Goal: Task Accomplishment & Management: Use online tool/utility

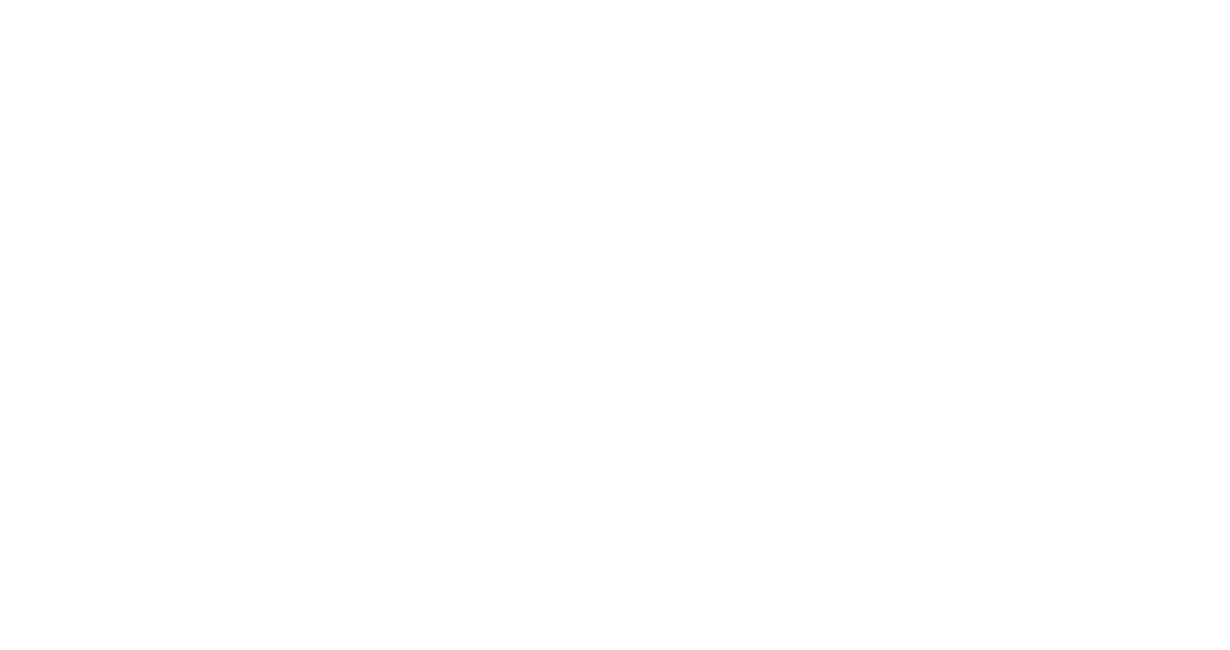
select select "Song"
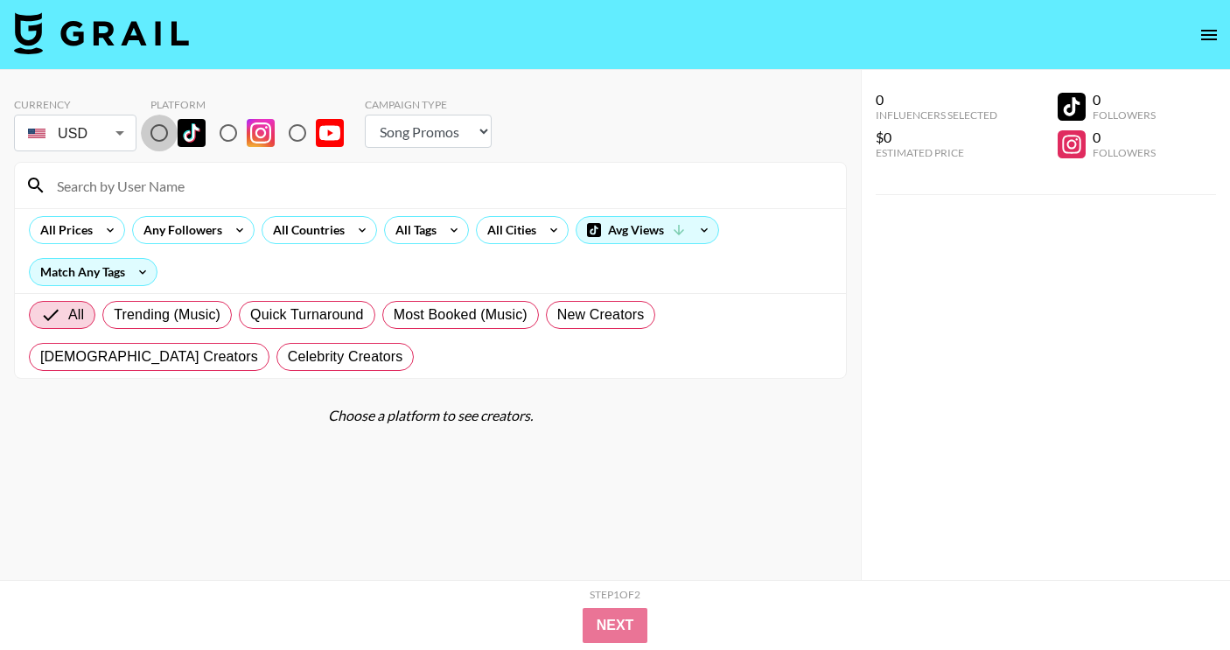
click at [165, 128] on input "radio" at bounding box center [159, 133] width 37 height 37
radio input "true"
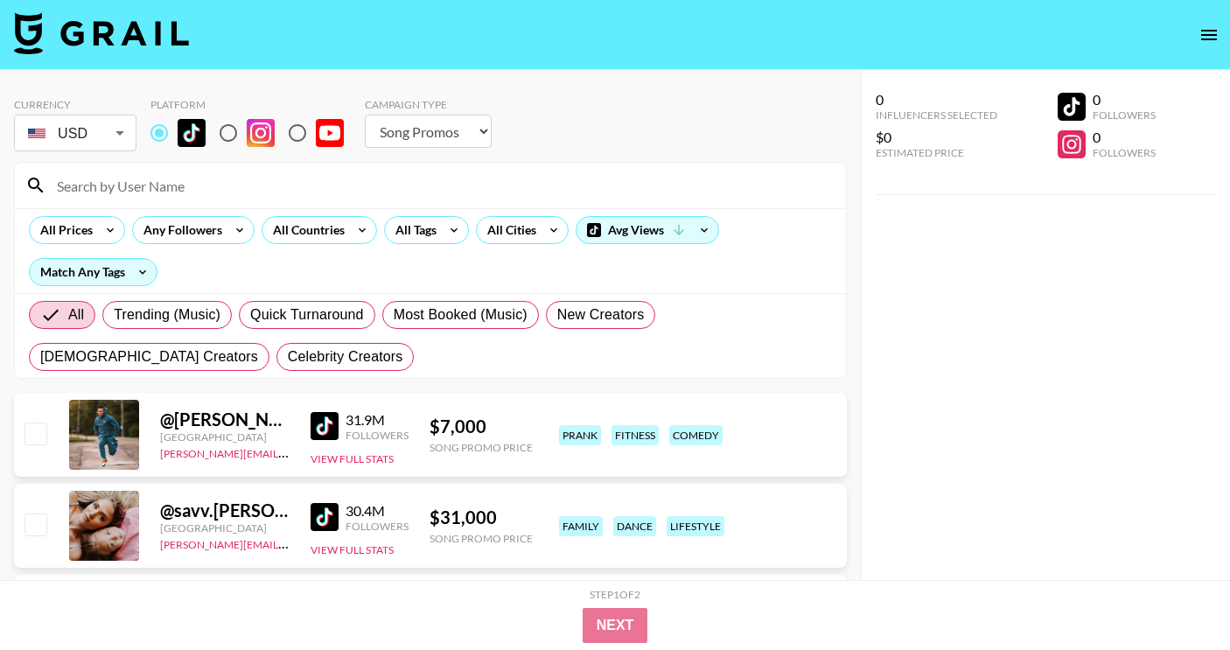
click at [173, 166] on div at bounding box center [430, 185] width 831 height 45
click at [174, 178] on input at bounding box center [440, 185] width 789 height 28
paste input "@luaperezg"
type input "@luaperezg"
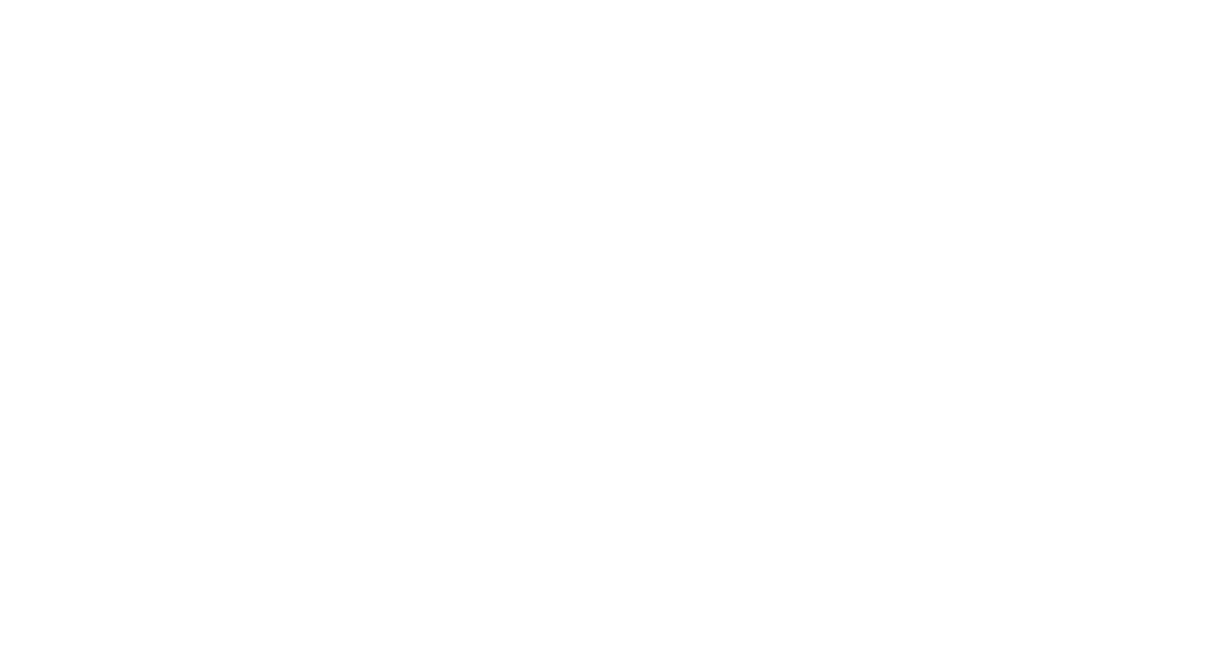
select select "Song"
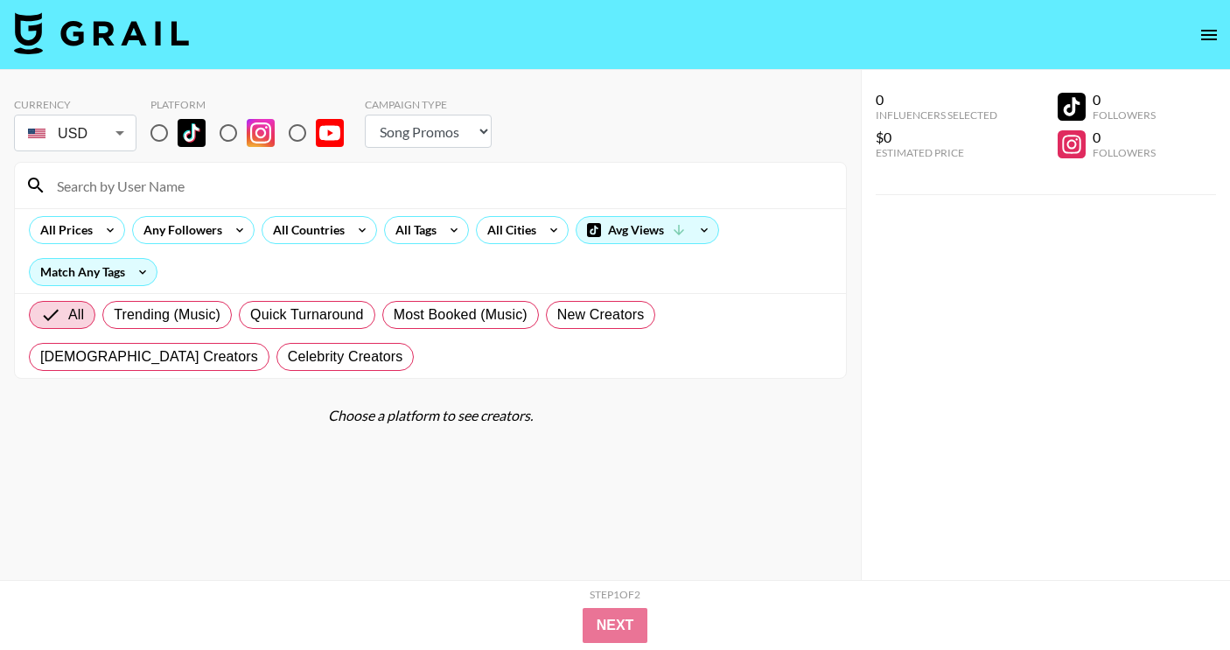
click at [167, 150] on input "radio" at bounding box center [159, 133] width 37 height 37
radio input "true"
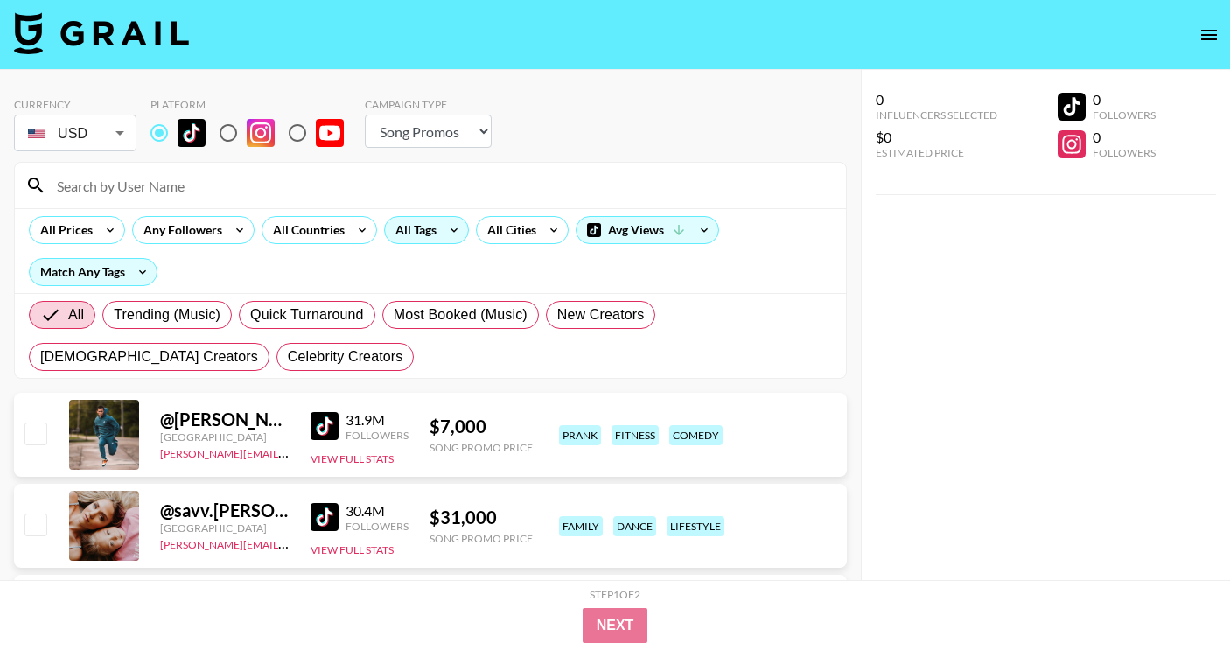
click at [428, 240] on div "All Tags" at bounding box center [412, 230] width 55 height 26
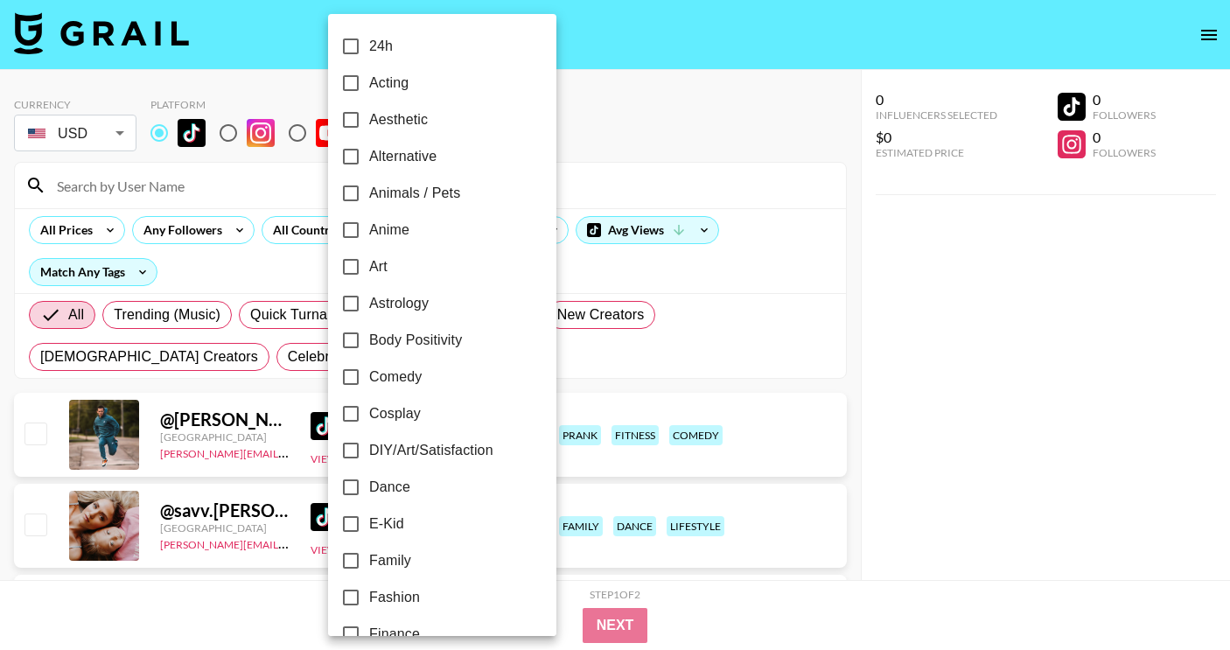
click at [455, 157] on label "Alternative" at bounding box center [430, 156] width 196 height 37
click at [369, 157] on input "Alternative" at bounding box center [350, 156] width 37 height 37
checkbox input "true"
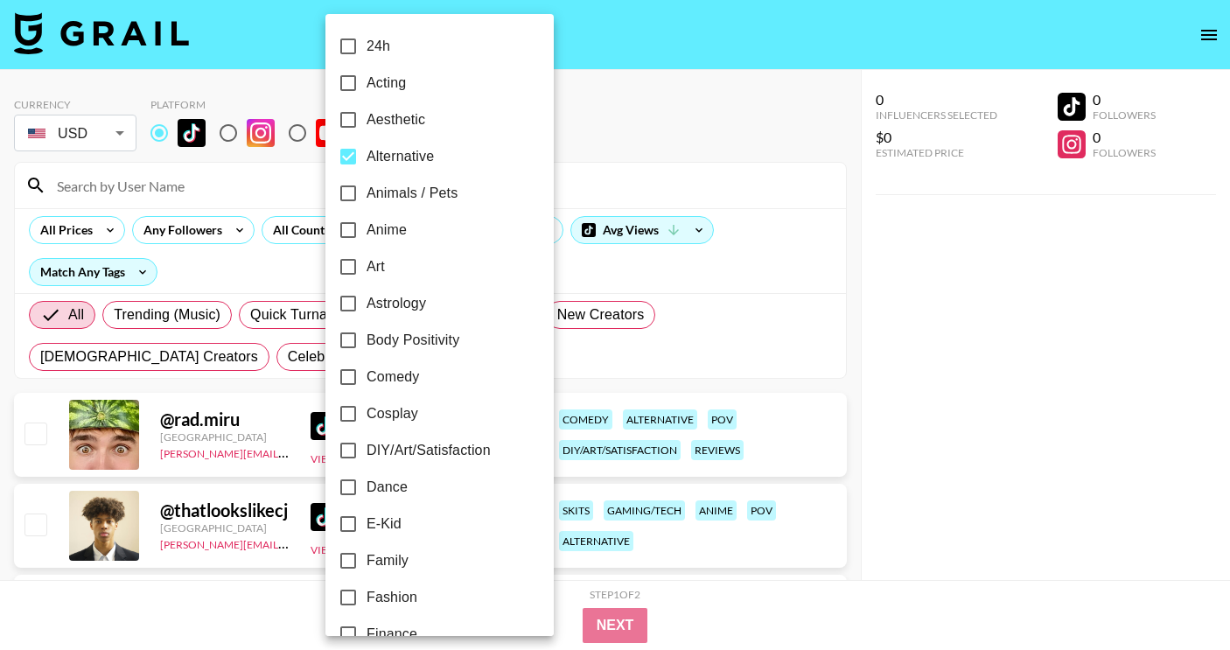
click at [1155, 323] on div at bounding box center [615, 325] width 1230 height 650
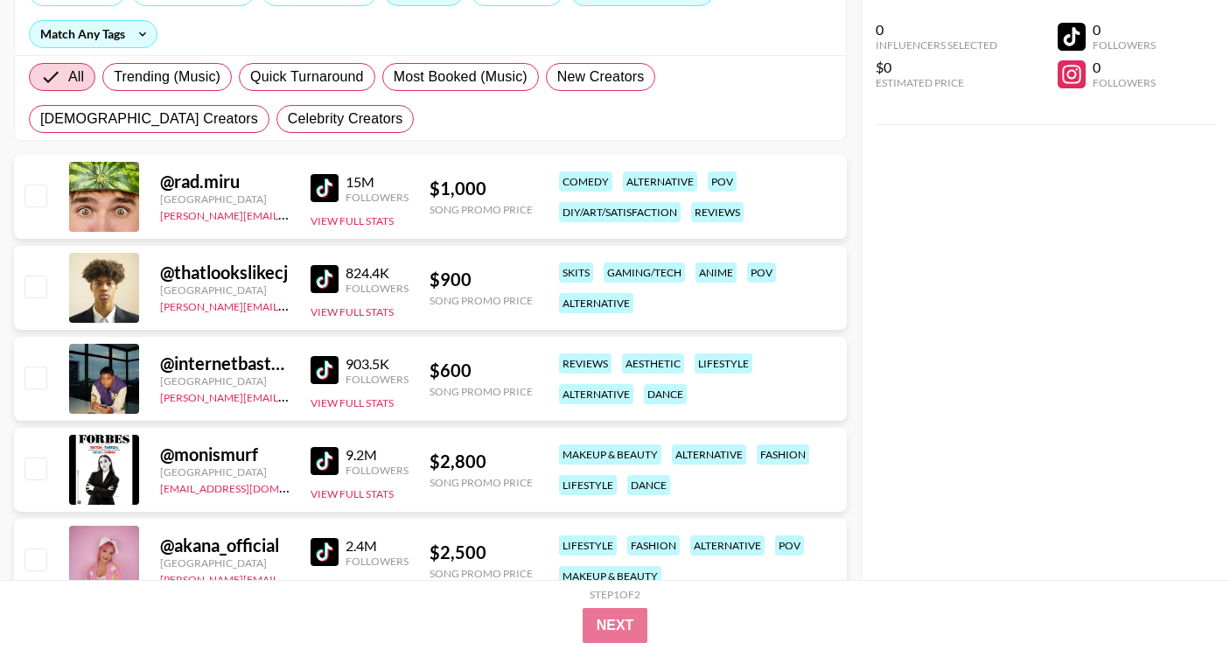
scroll to position [241, 0]
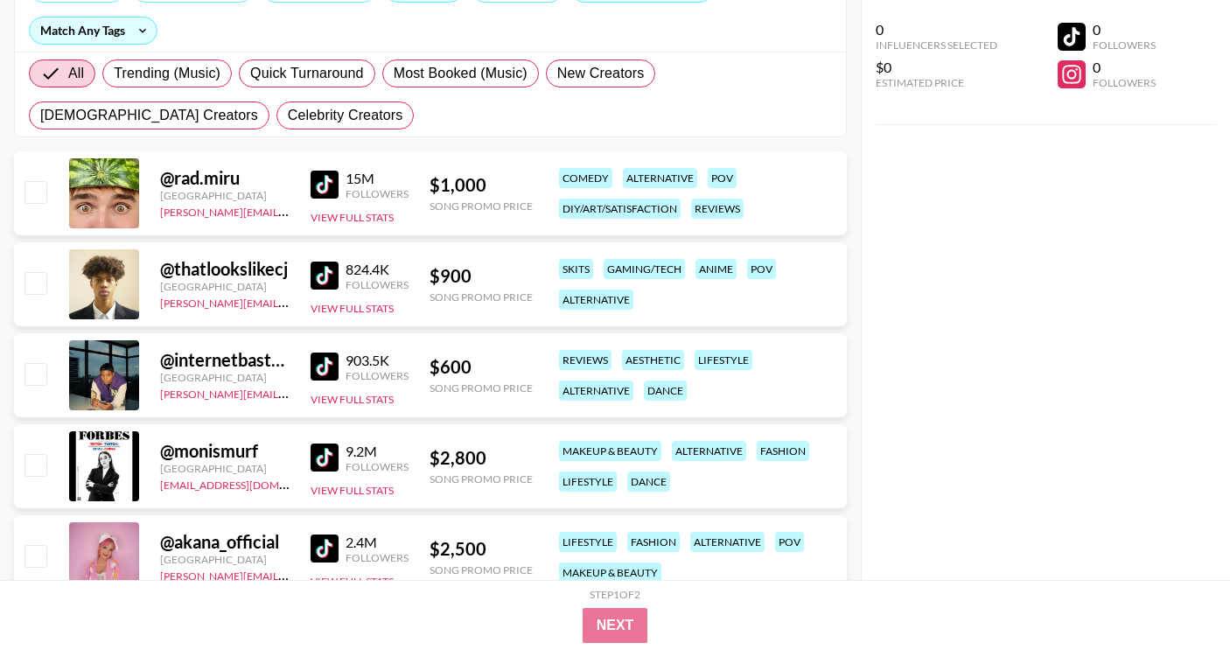
click at [320, 176] on img at bounding box center [325, 185] width 28 height 28
click at [333, 277] on img at bounding box center [325, 276] width 28 height 28
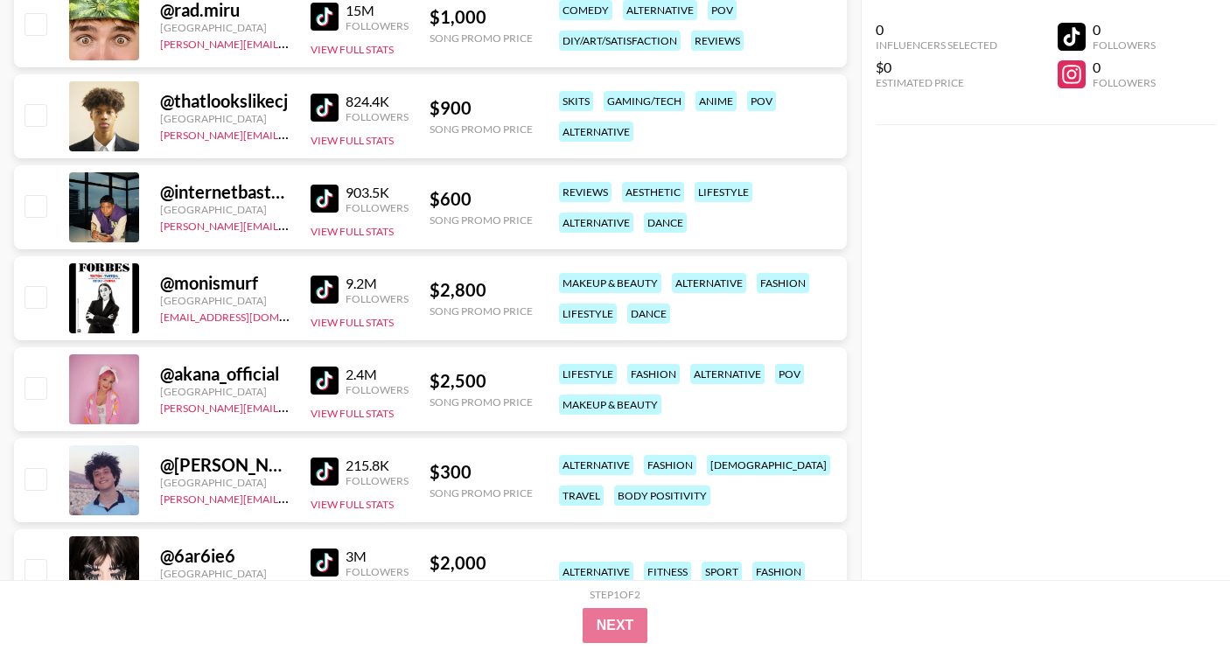
scroll to position [416, 0]
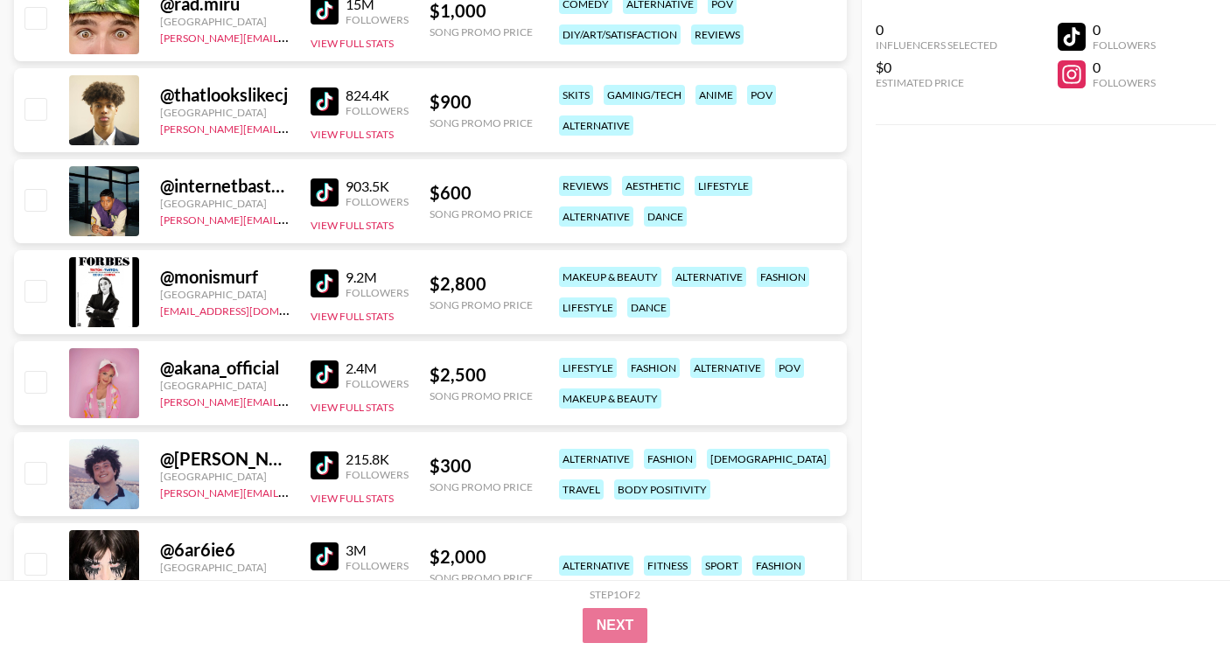
click at [322, 372] on img at bounding box center [325, 374] width 28 height 28
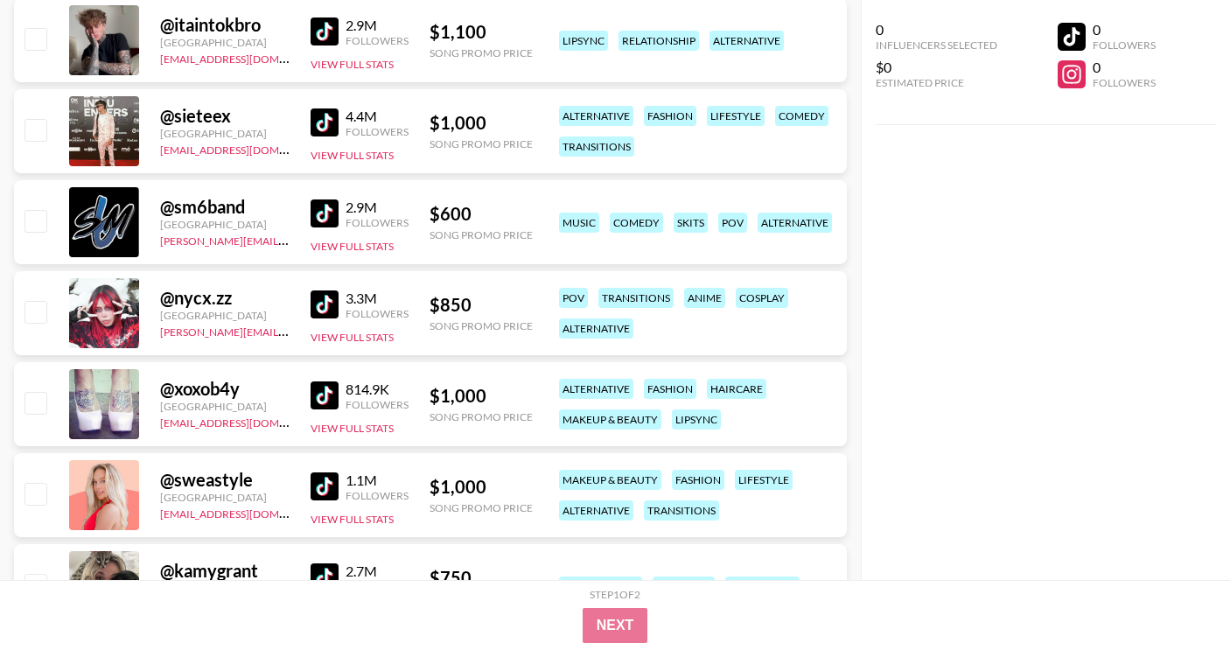
scroll to position [1396, 0]
click at [317, 303] on img at bounding box center [325, 304] width 28 height 28
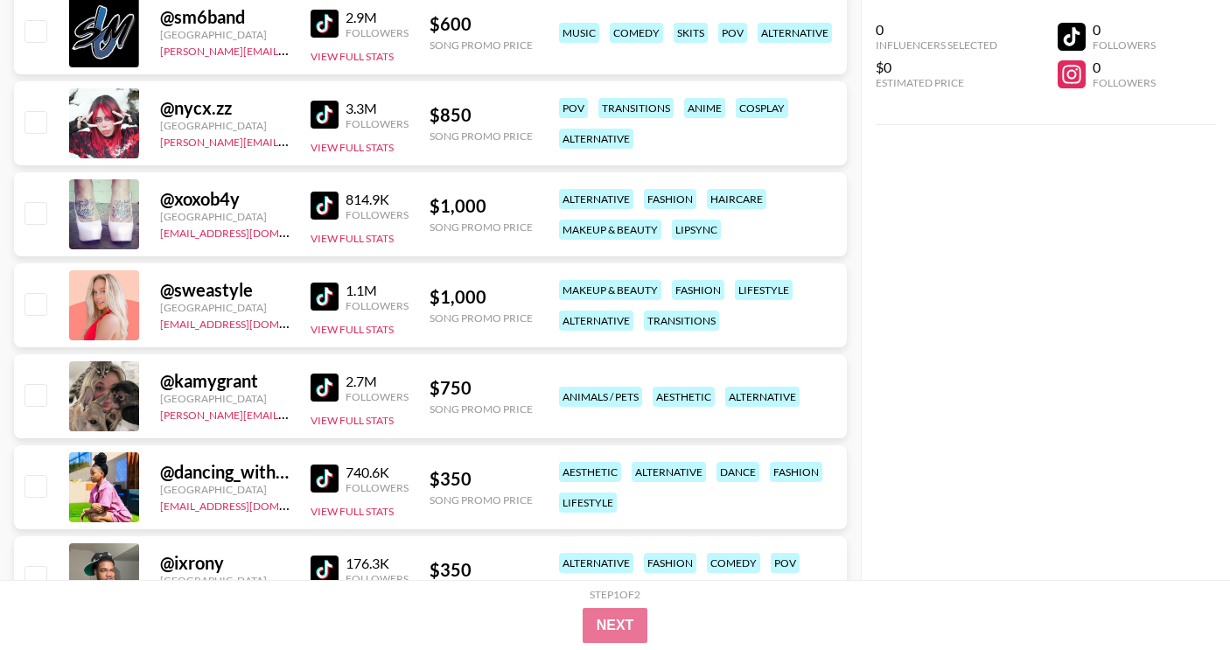
scroll to position [1586, 0]
click at [325, 198] on img at bounding box center [325, 205] width 28 height 28
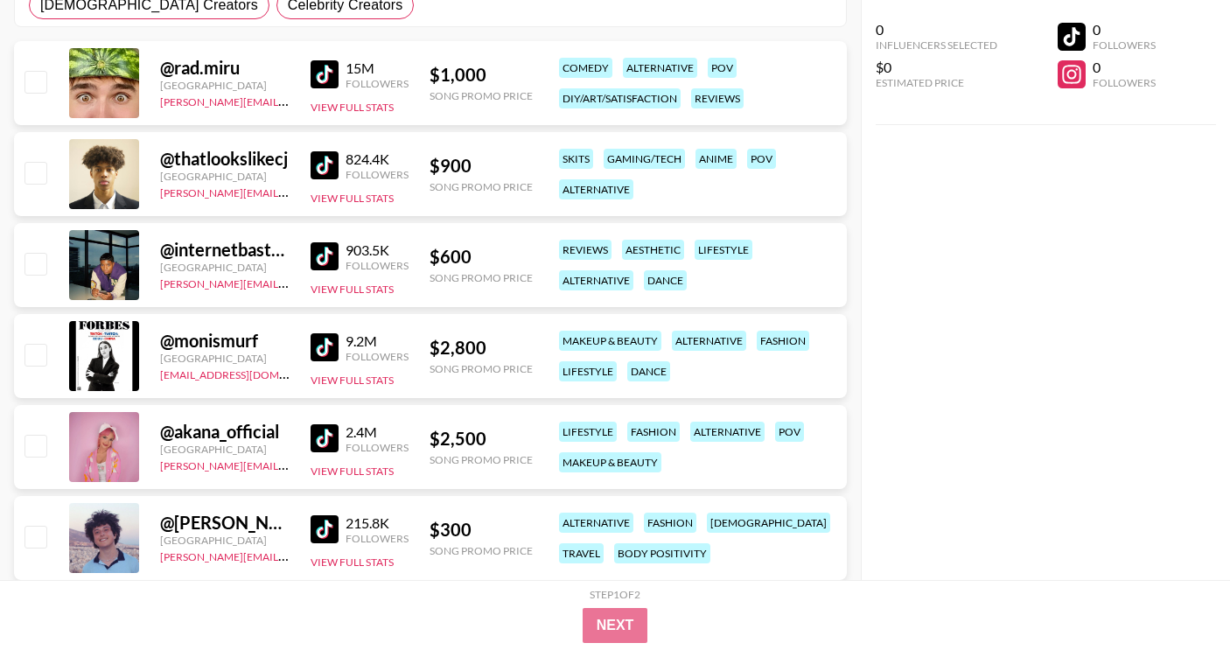
scroll to position [83, 0]
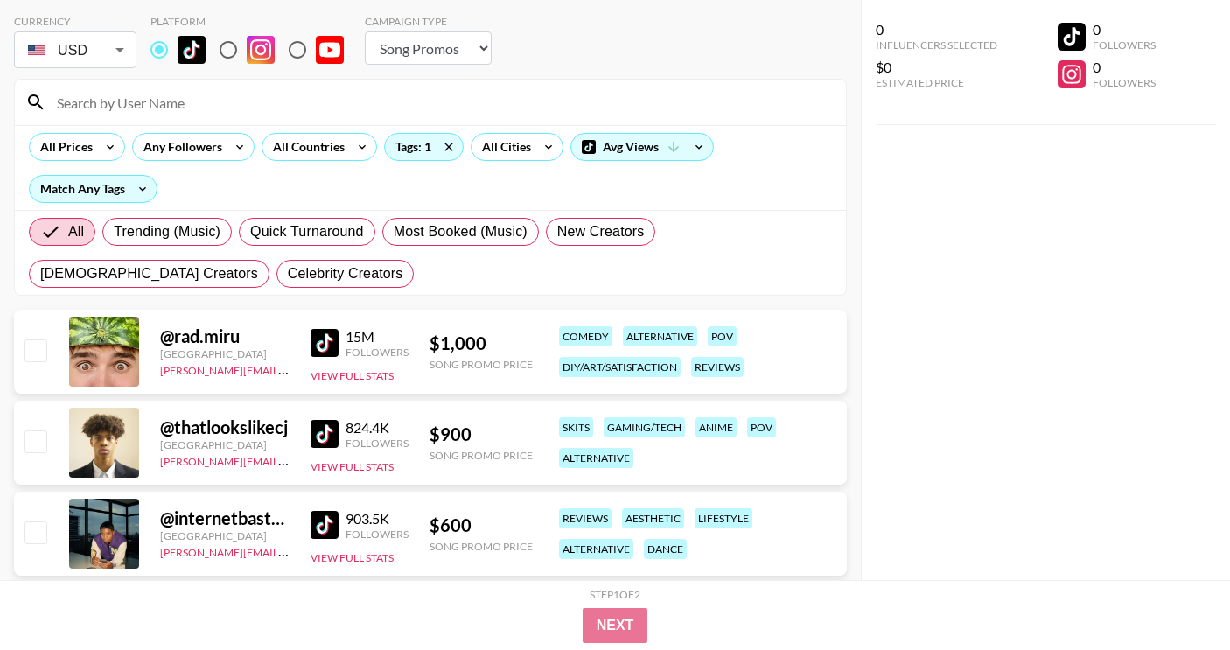
click at [108, 164] on div "All Prices Any Followers All Countries Tags: 1 All Cities Avg Views Match Any T…" at bounding box center [430, 167] width 831 height 85
click at [108, 150] on icon at bounding box center [110, 147] width 28 height 26
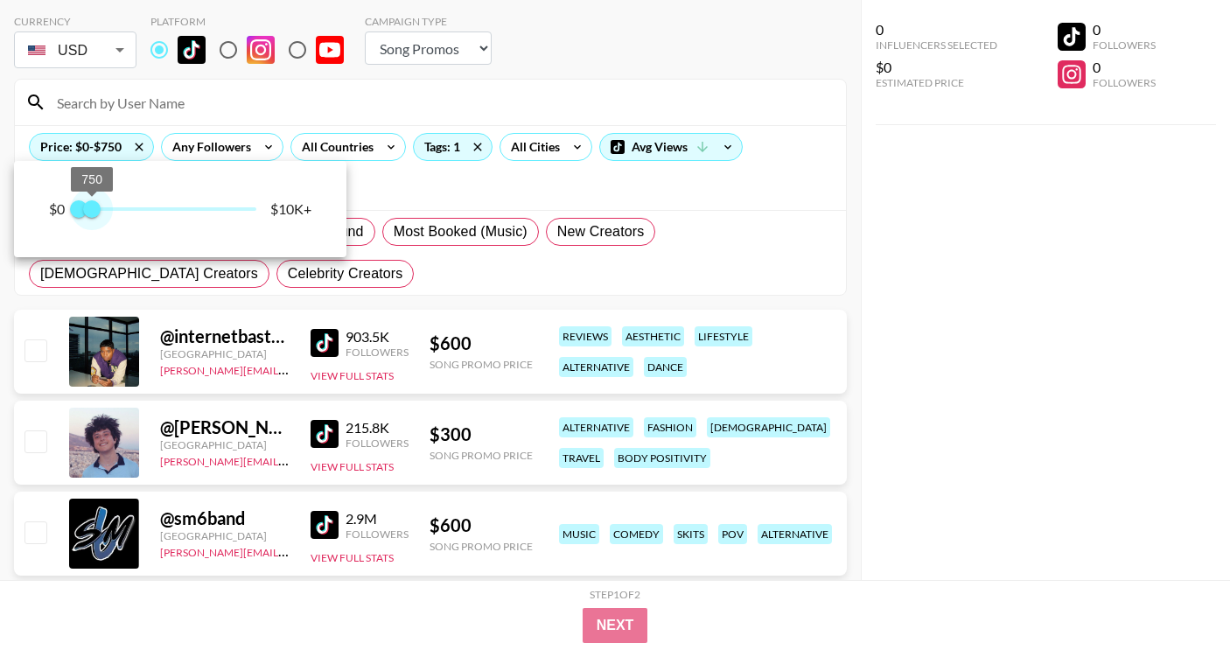
type input "750"
drag, startPoint x: 234, startPoint y: 209, endPoint x: 94, endPoint y: 209, distance: 140.9
click at [94, 209] on span "750" at bounding box center [91, 208] width 17 height 17
click at [890, 330] on div at bounding box center [615, 325] width 1230 height 650
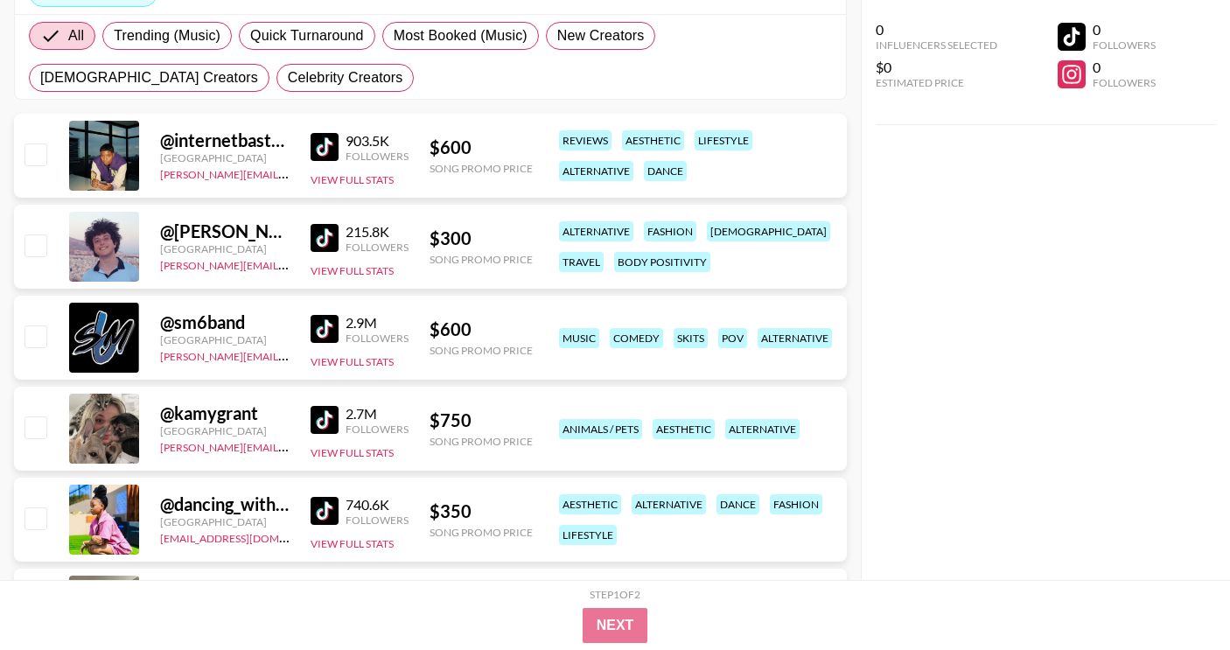
scroll to position [347, 0]
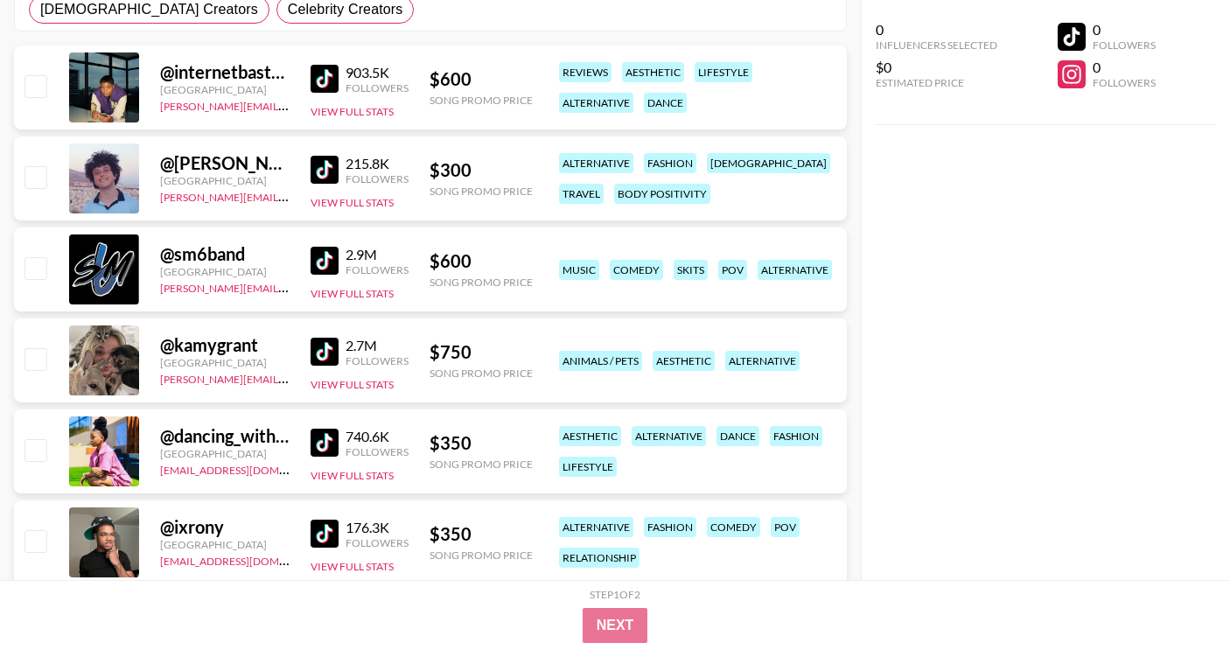
click at [327, 359] on img at bounding box center [325, 352] width 28 height 28
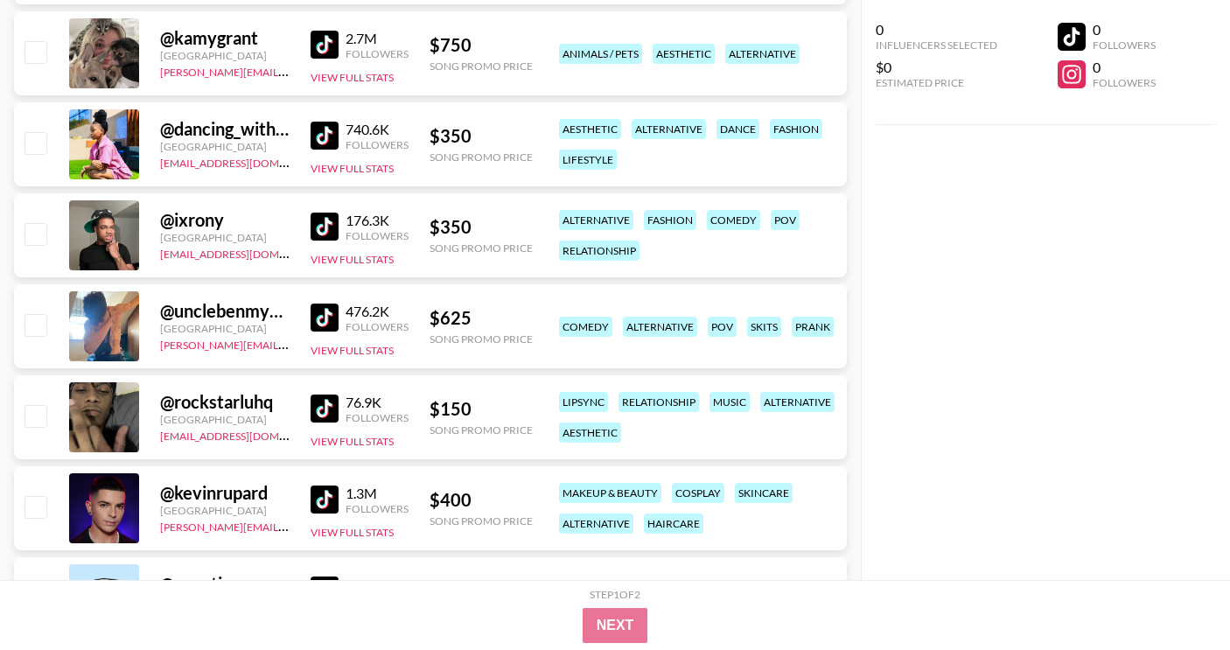
scroll to position [657, 0]
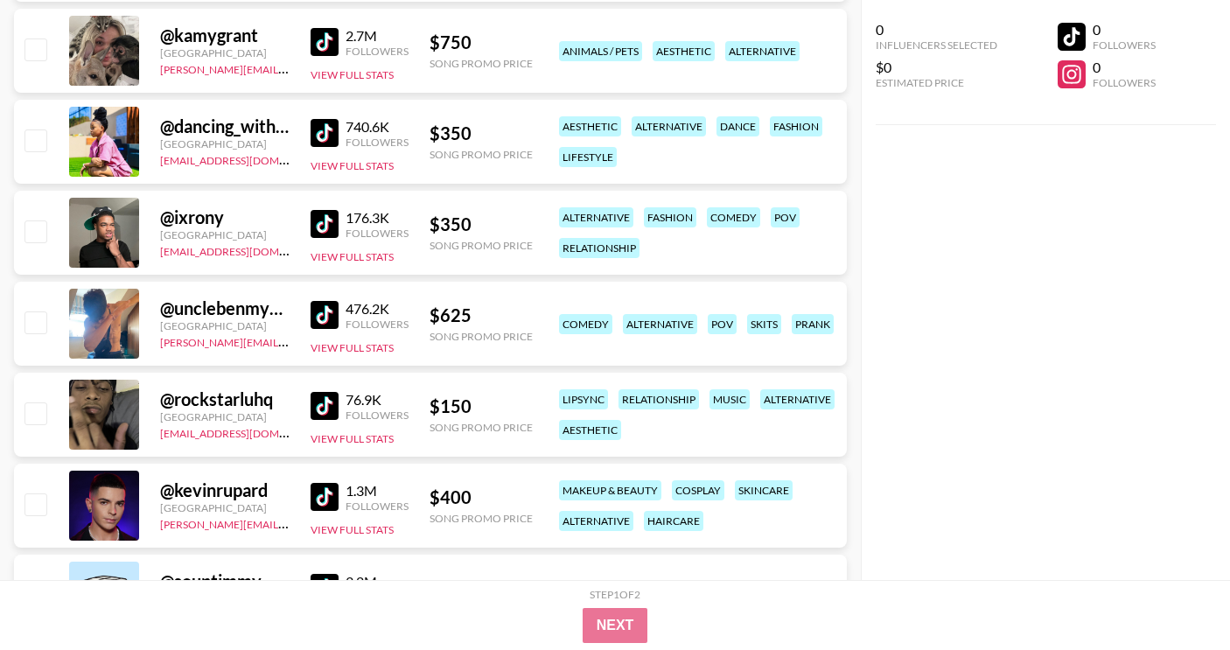
click at [336, 306] on img at bounding box center [325, 315] width 28 height 28
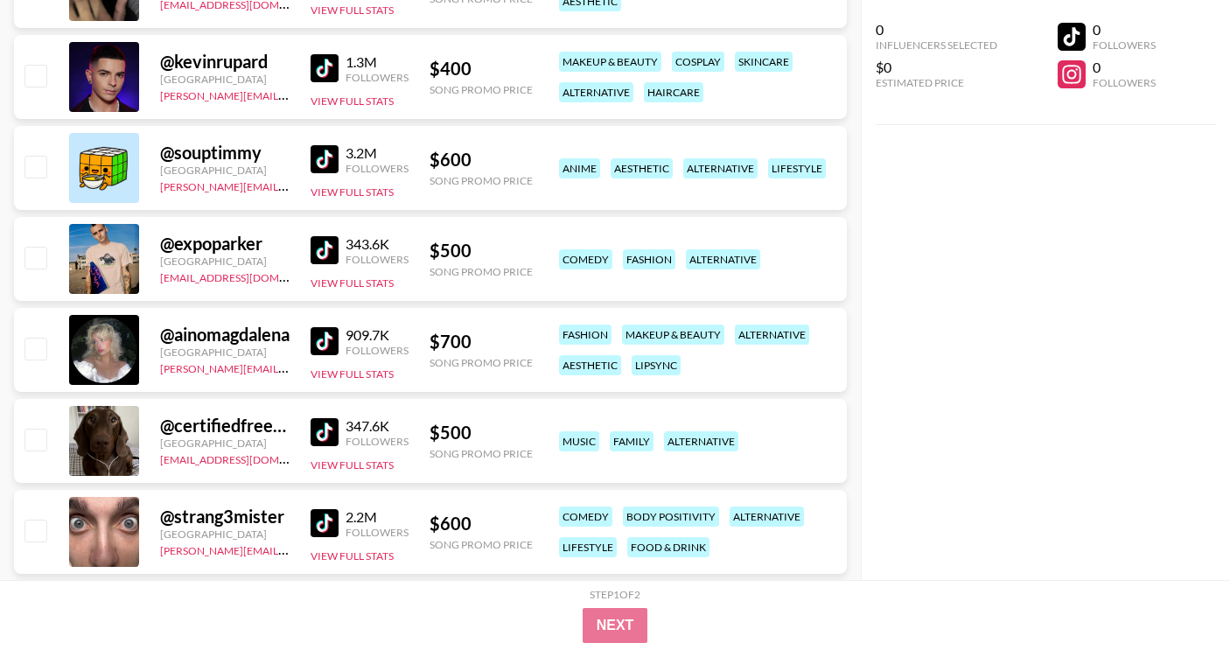
scroll to position [1092, 0]
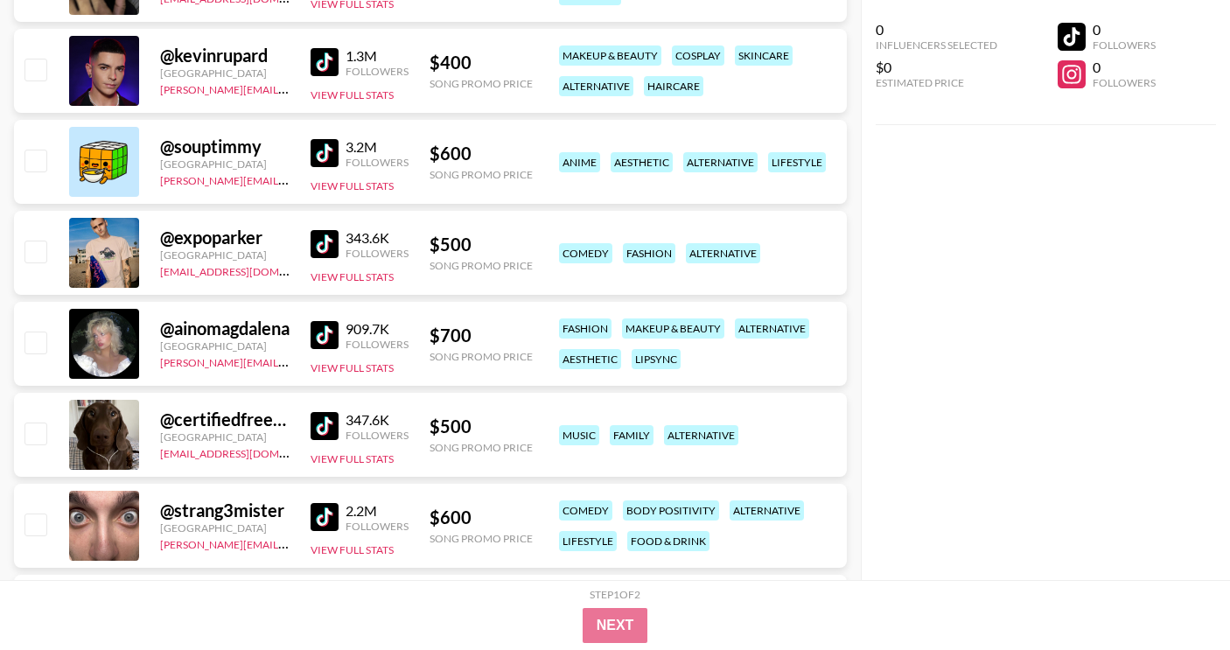
click at [318, 333] on img at bounding box center [325, 335] width 28 height 28
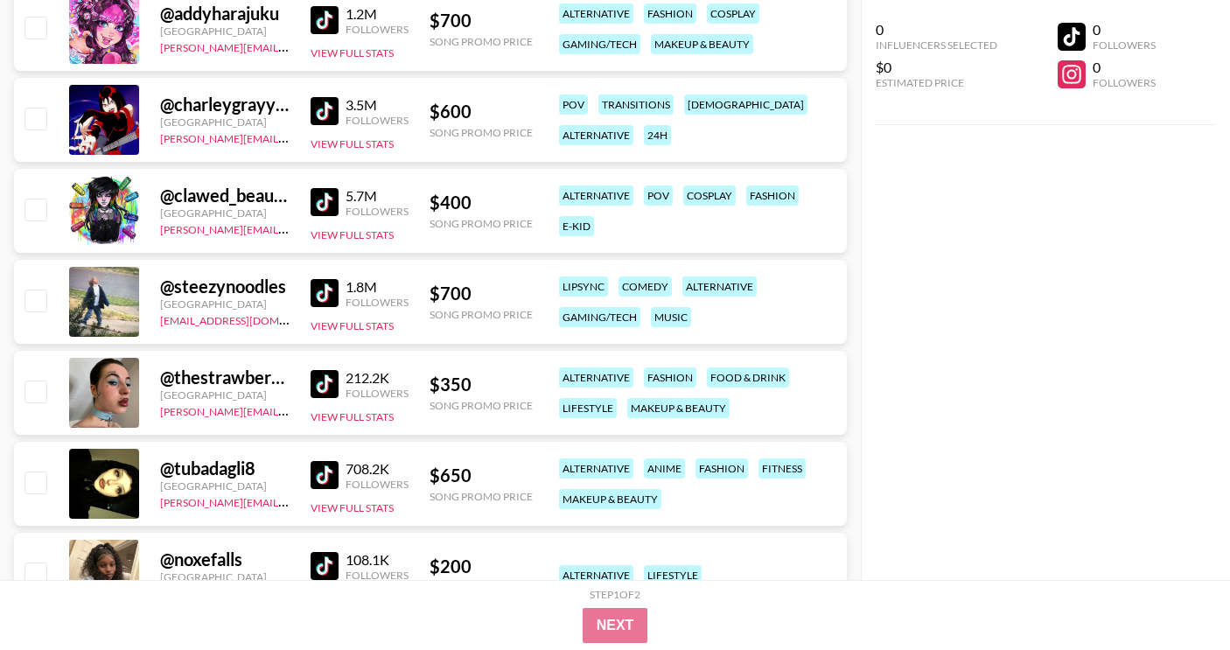
scroll to position [1774, 0]
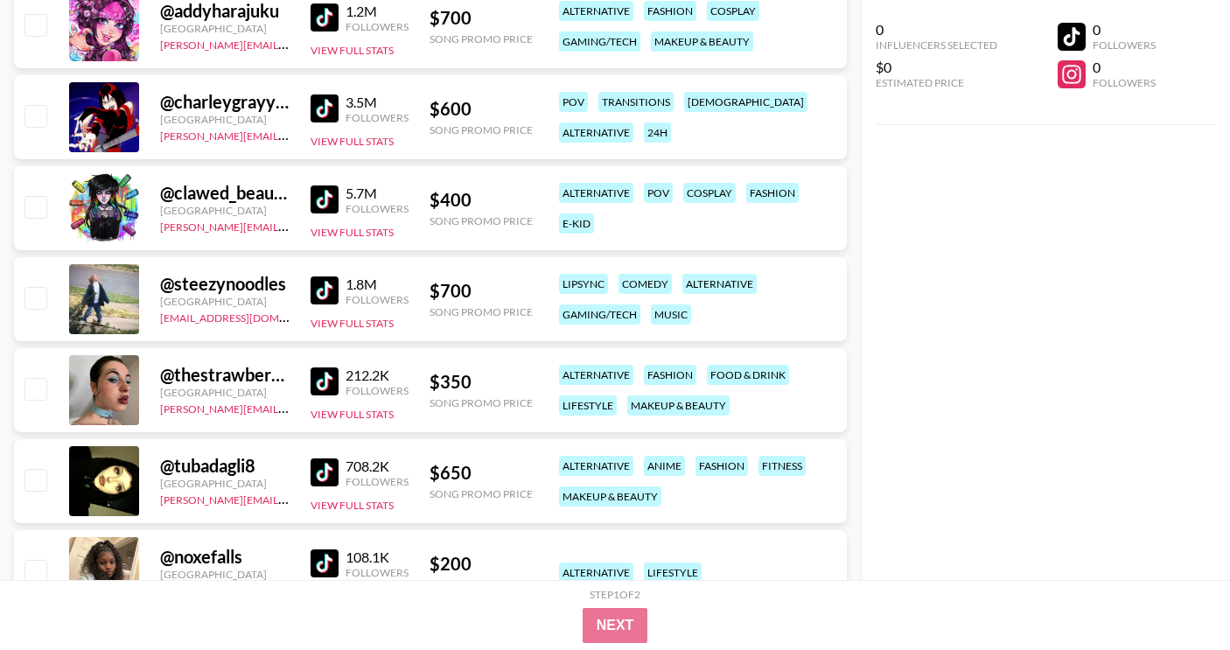
click at [320, 472] on img at bounding box center [325, 472] width 28 height 28
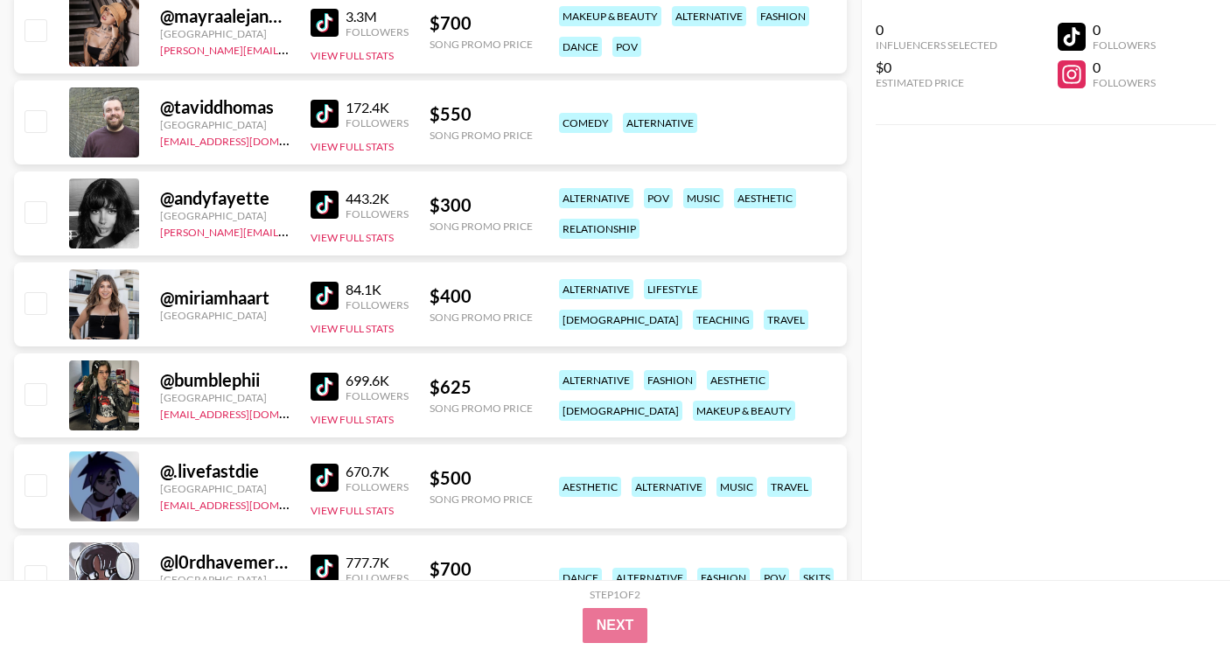
scroll to position [2406, 0]
click at [333, 384] on img at bounding box center [325, 386] width 28 height 28
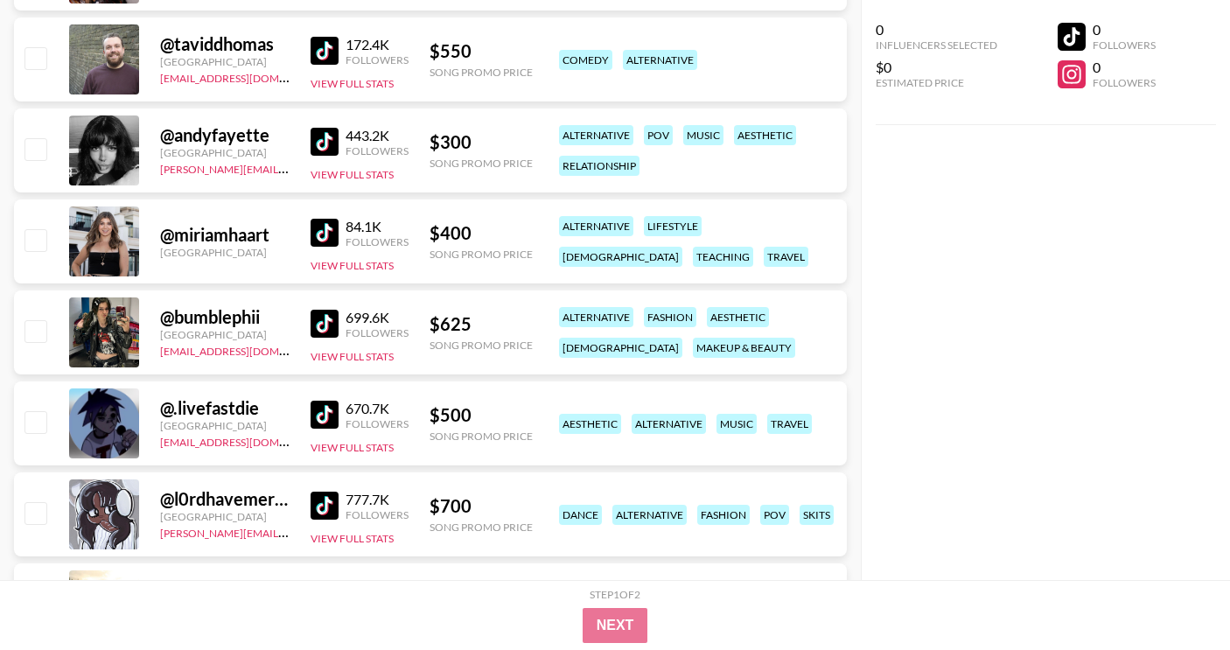
scroll to position [2495, 0]
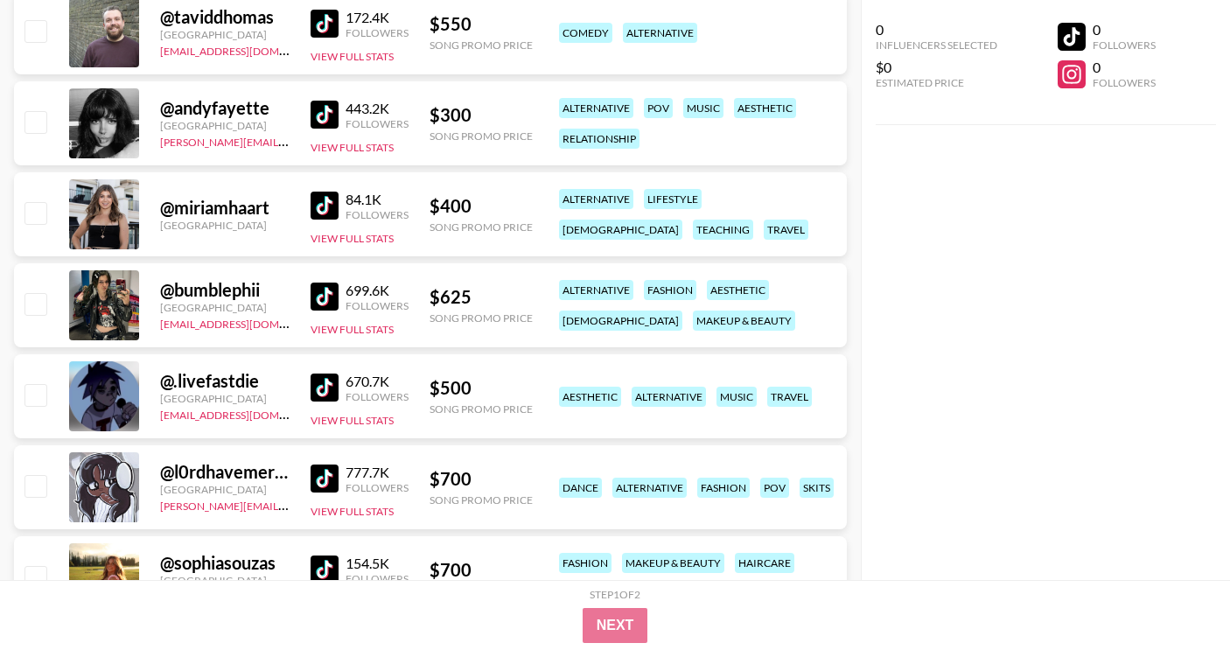
click at [315, 383] on img at bounding box center [325, 388] width 28 height 28
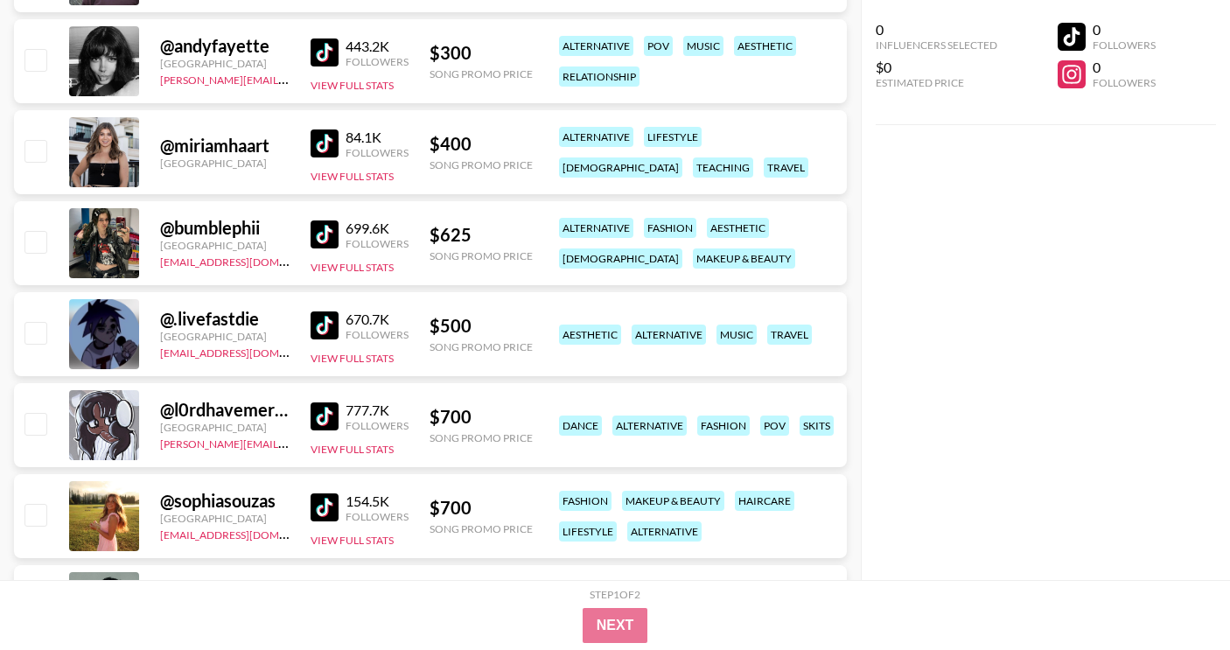
scroll to position [2574, 0]
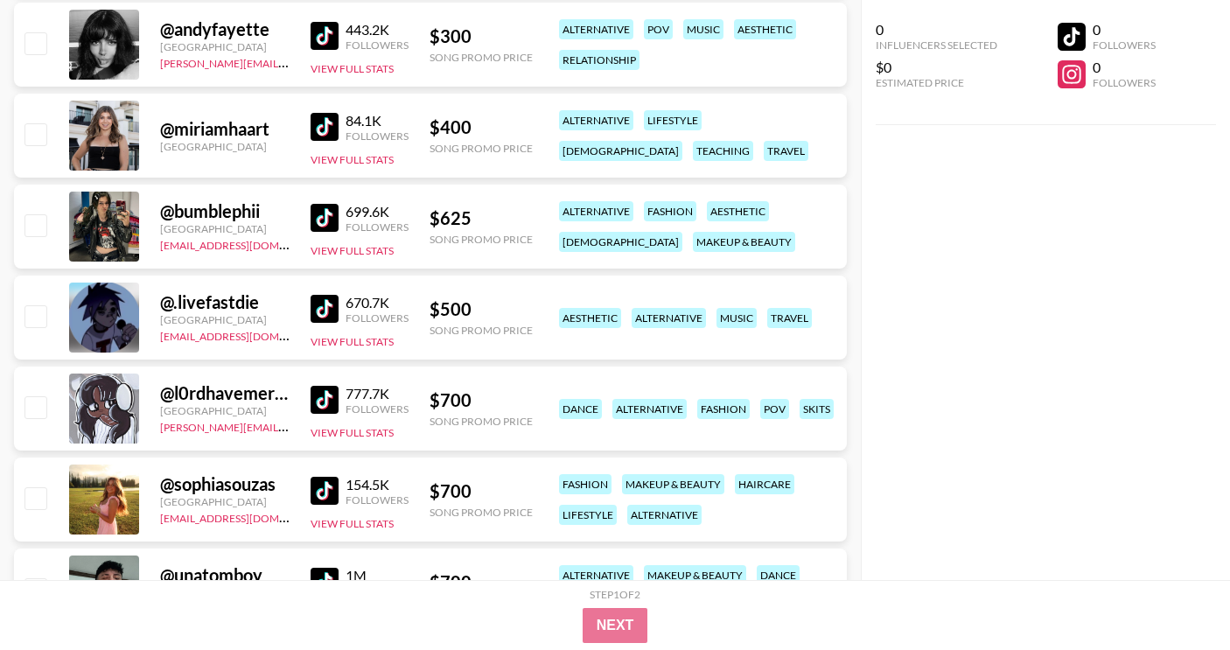
click at [329, 397] on img at bounding box center [325, 400] width 28 height 28
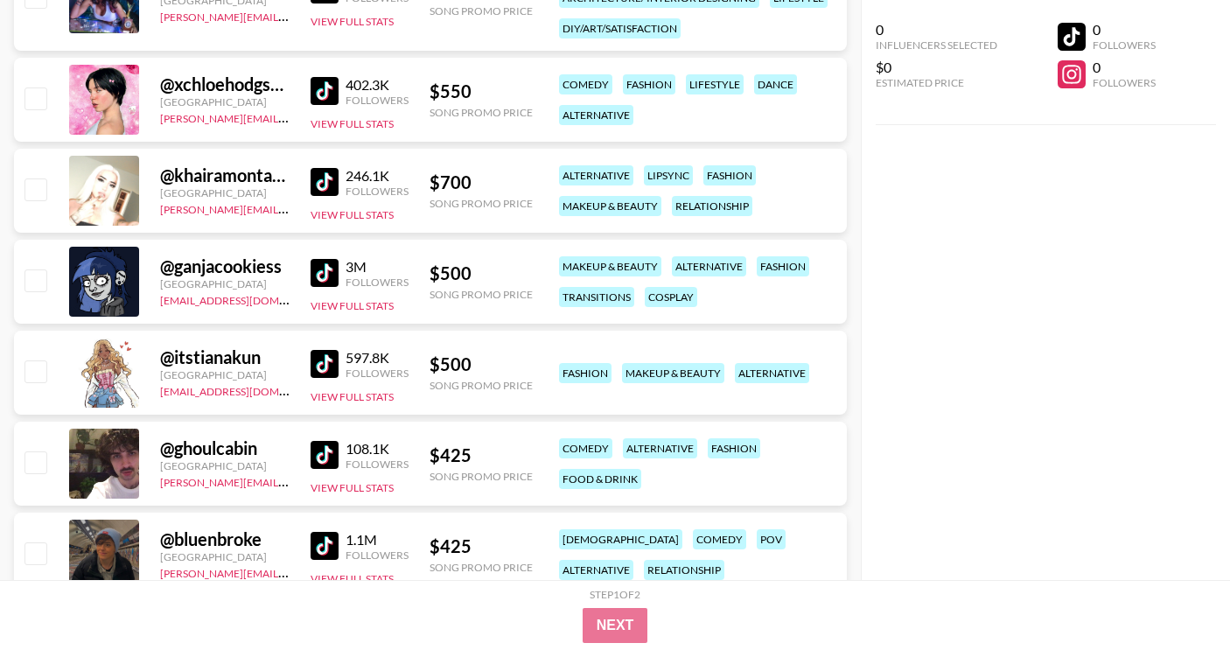
scroll to position [3271, 0]
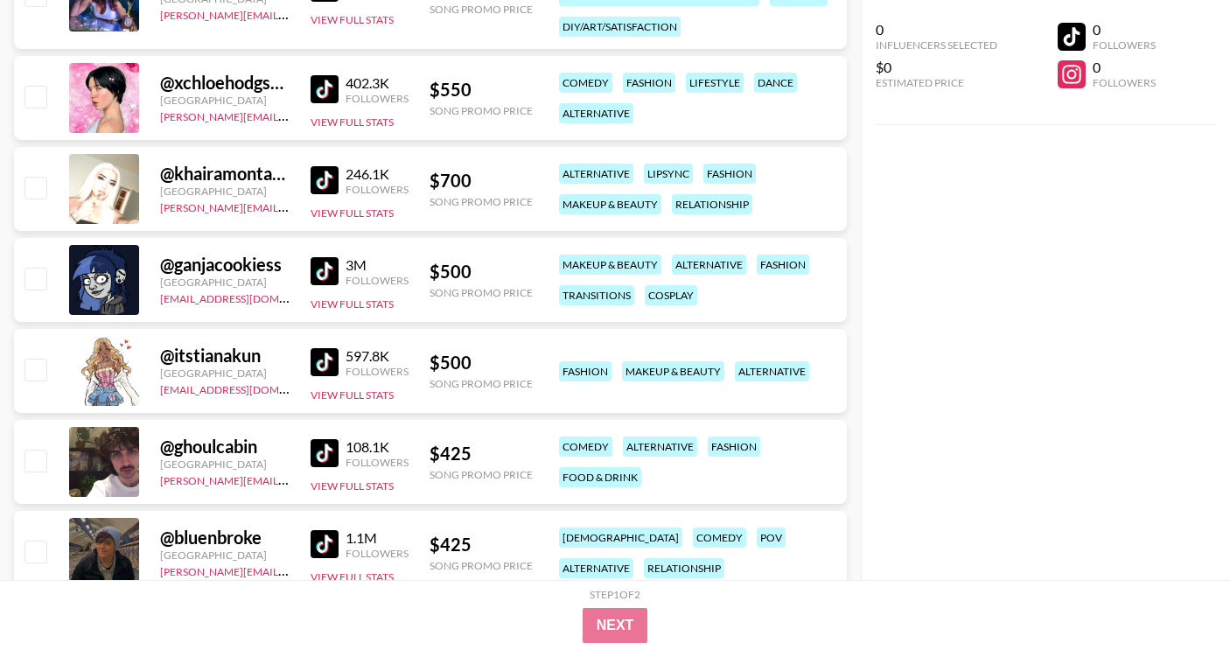
click at [334, 271] on img at bounding box center [325, 271] width 28 height 28
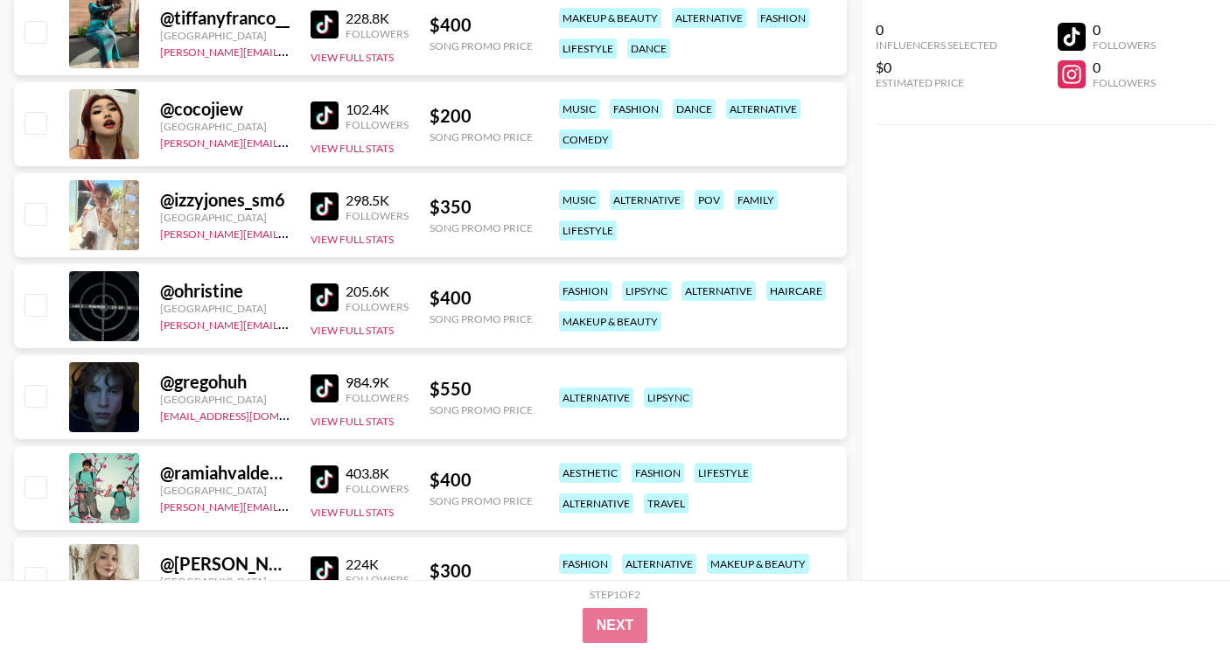
scroll to position [3891, 0]
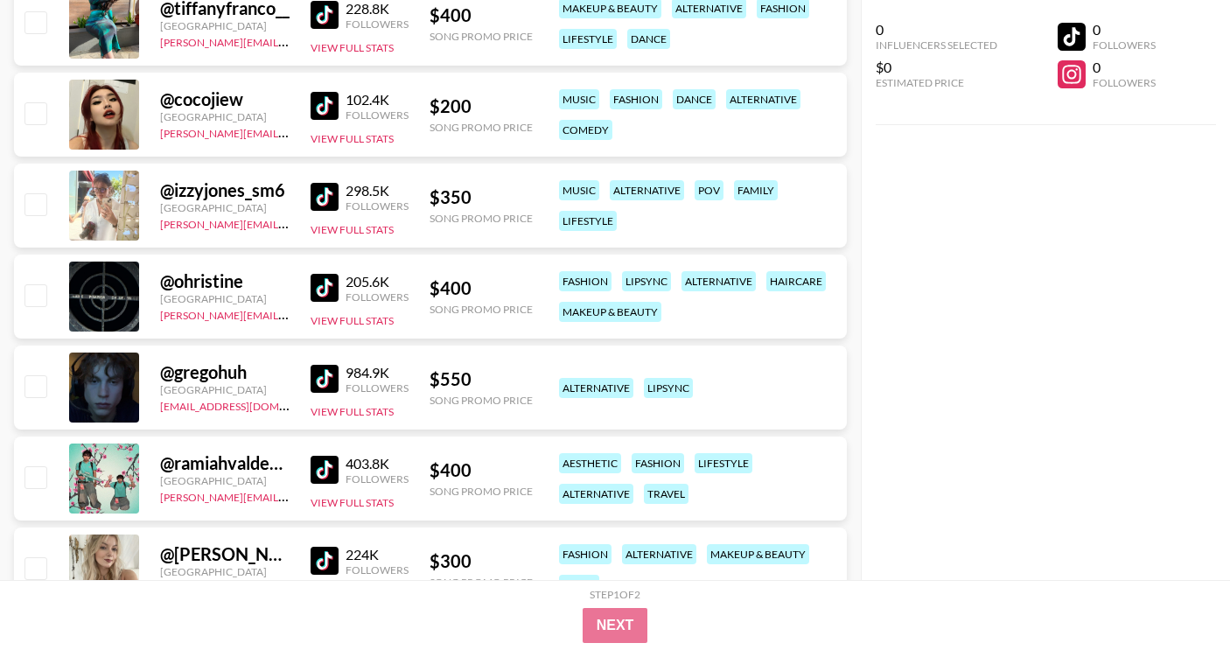
click at [335, 283] on img at bounding box center [325, 288] width 28 height 28
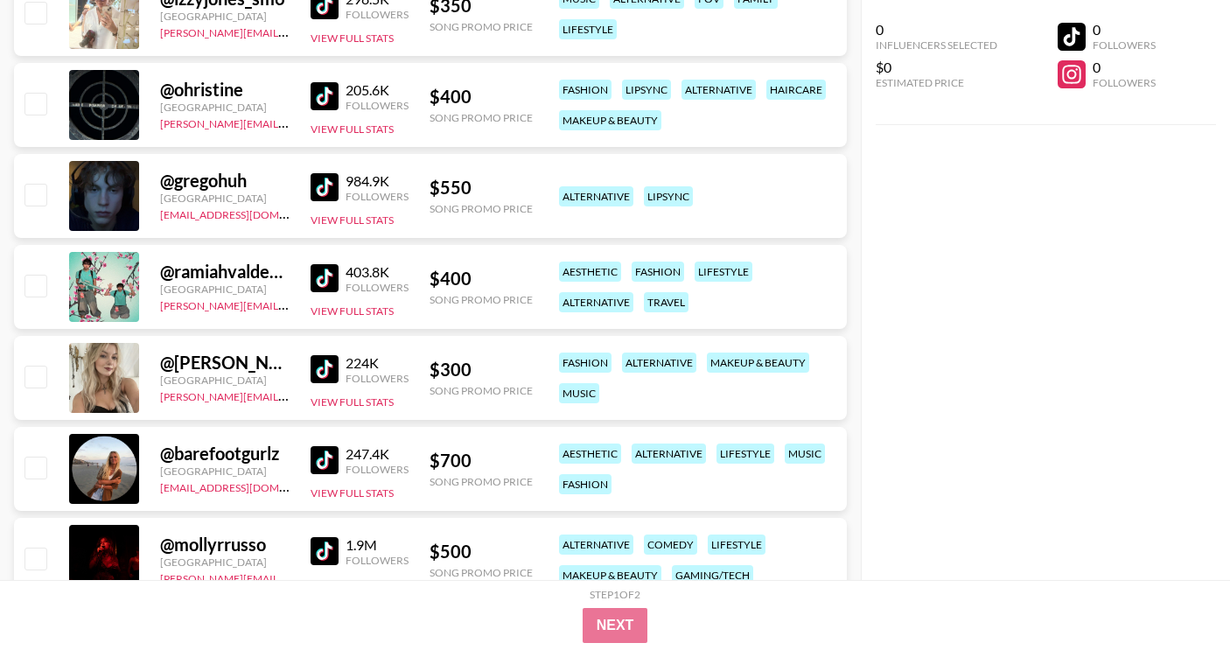
scroll to position [4083, 0]
click at [346, 377] on div "Followers" at bounding box center [377, 377] width 63 height 13
click at [317, 370] on img at bounding box center [325, 368] width 28 height 28
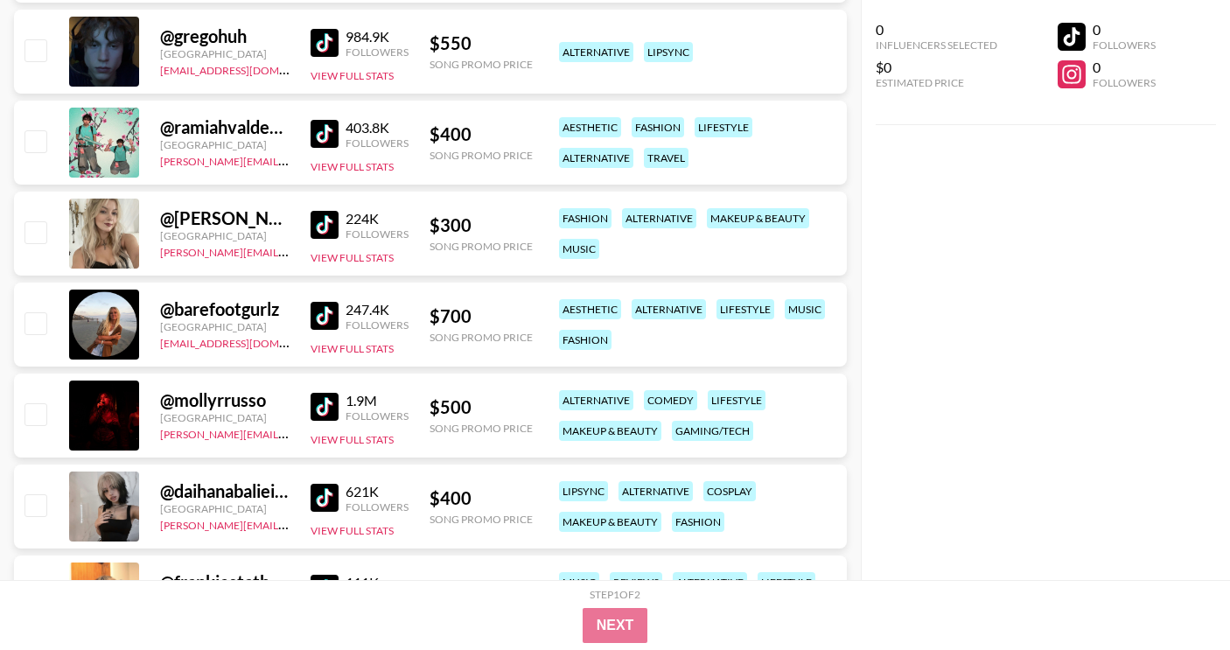
scroll to position [4228, 0]
click at [327, 499] on img at bounding box center [325, 497] width 28 height 28
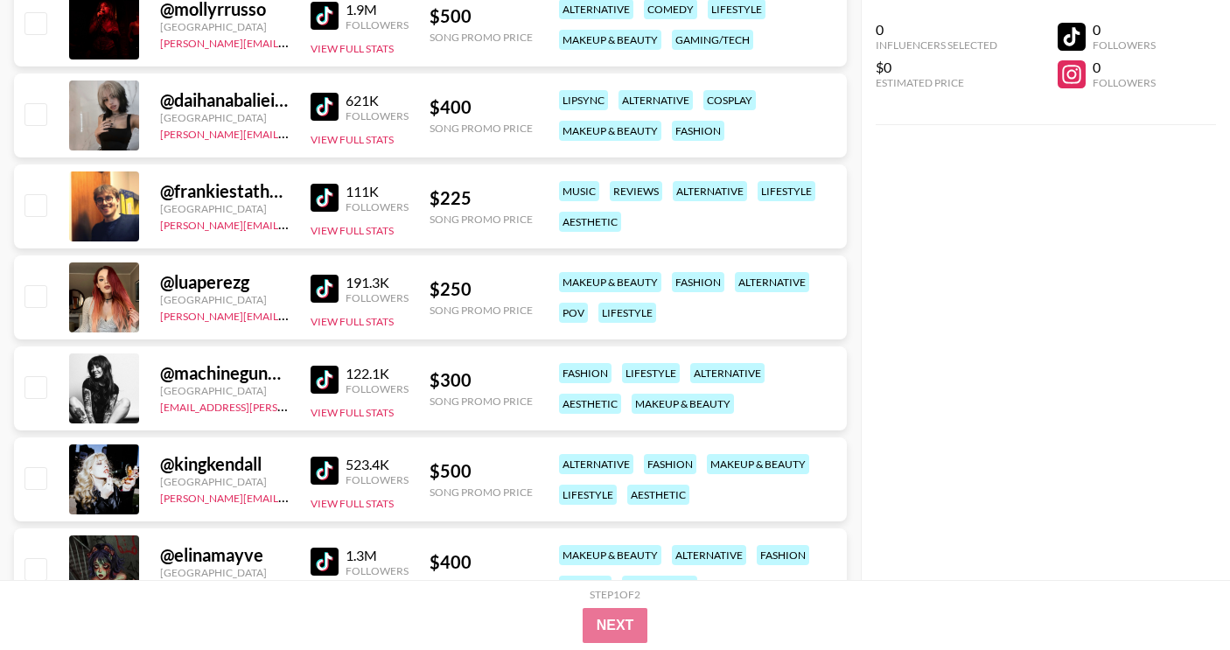
scroll to position [4628, 0]
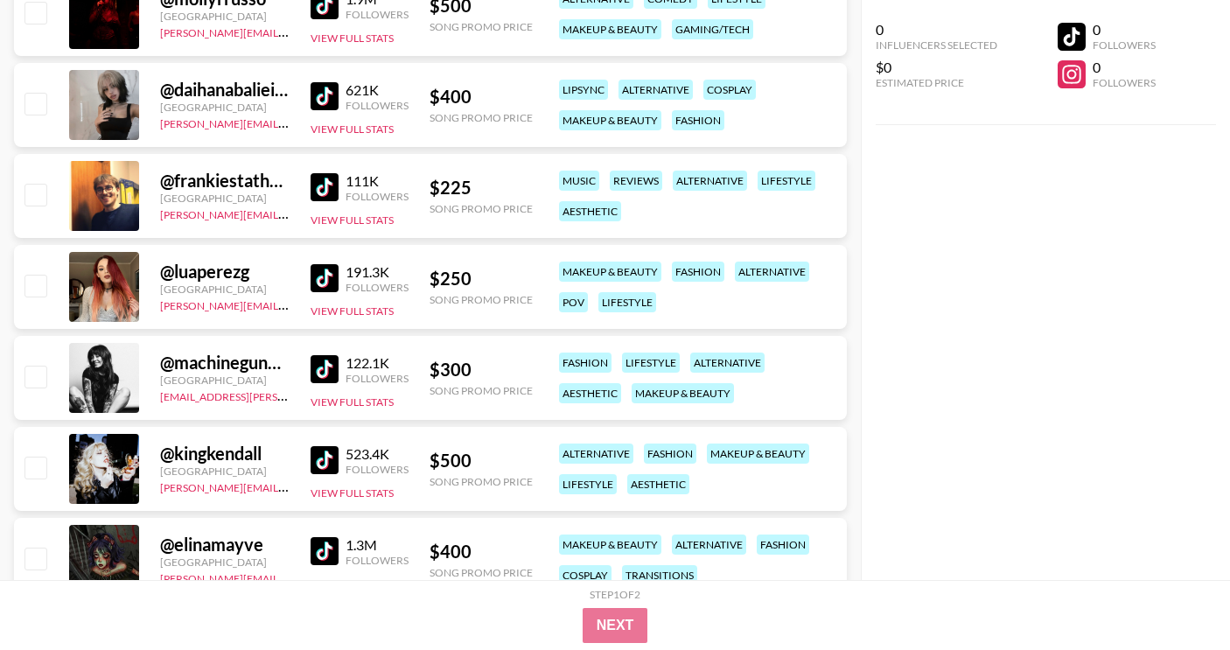
click at [330, 360] on img at bounding box center [325, 369] width 28 height 28
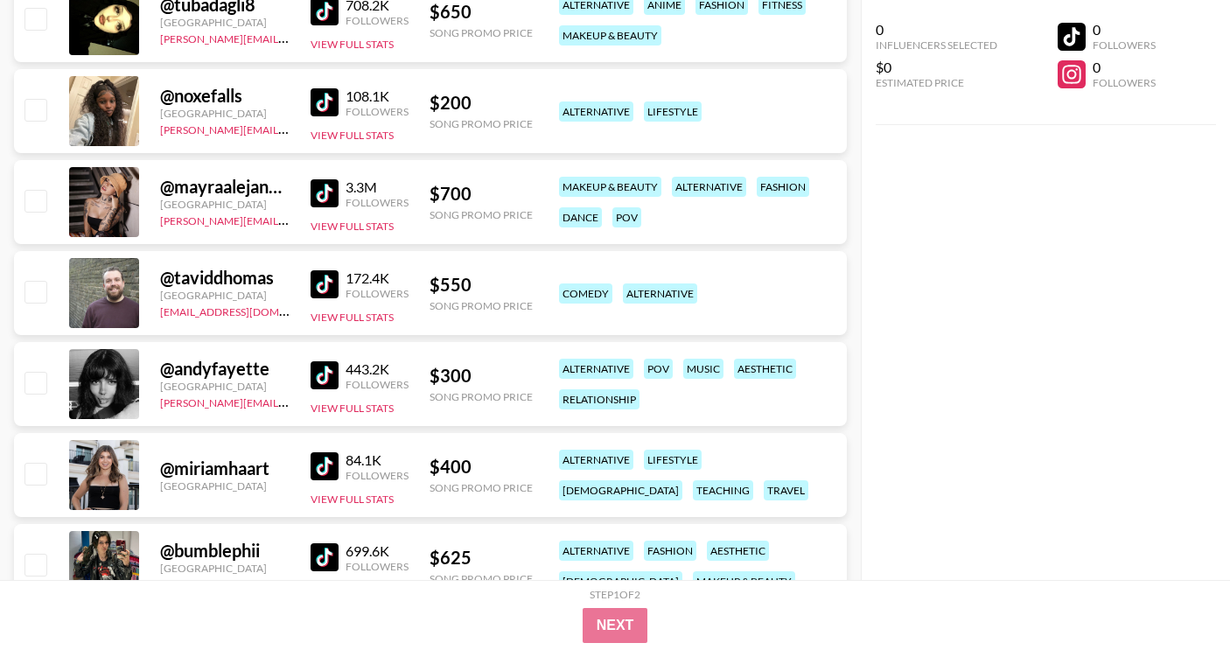
scroll to position [2234, 0]
click at [323, 202] on img at bounding box center [325, 194] width 28 height 28
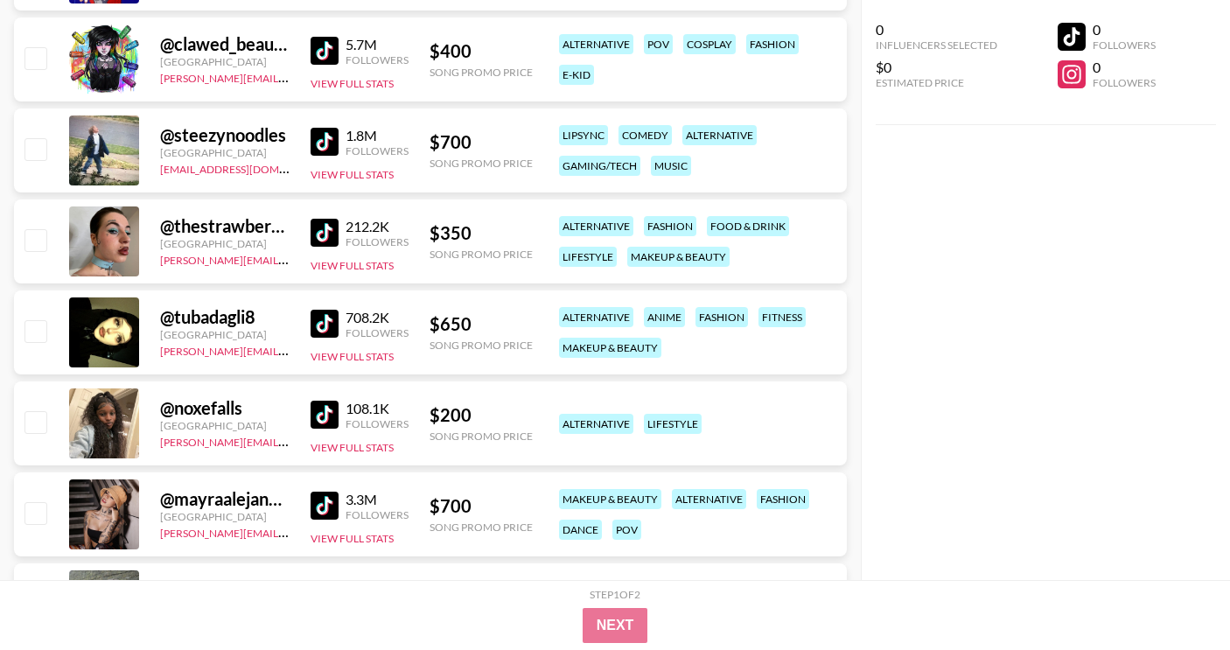
scroll to position [1868, 0]
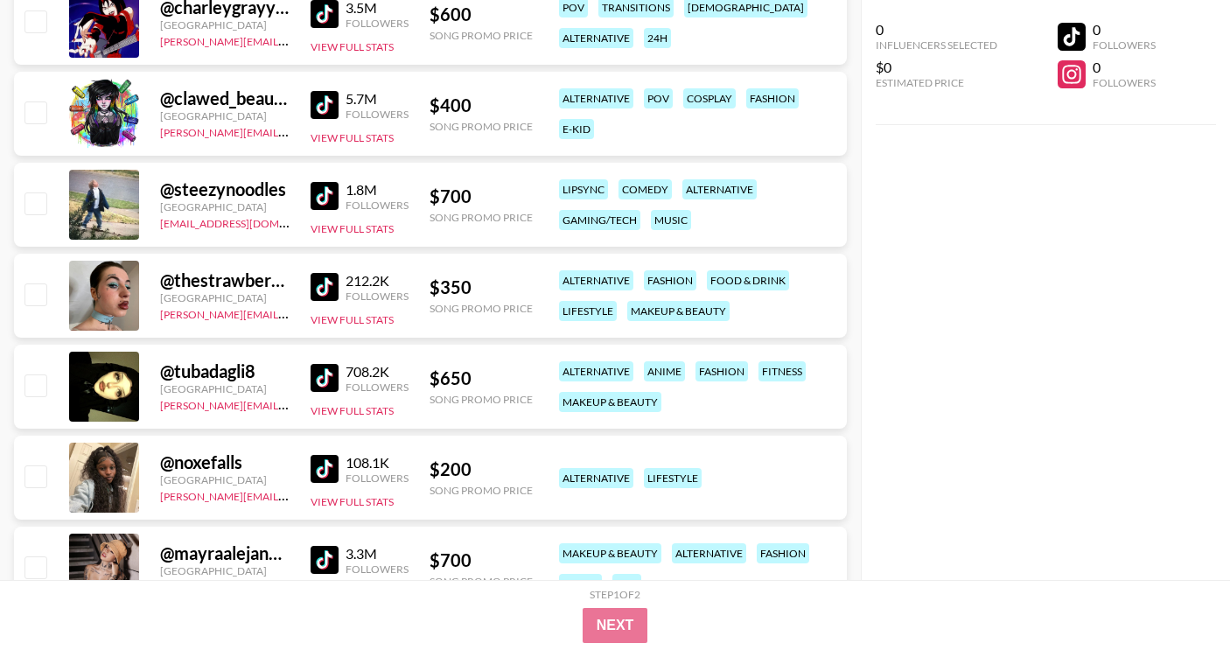
click at [329, 292] on img at bounding box center [325, 287] width 28 height 28
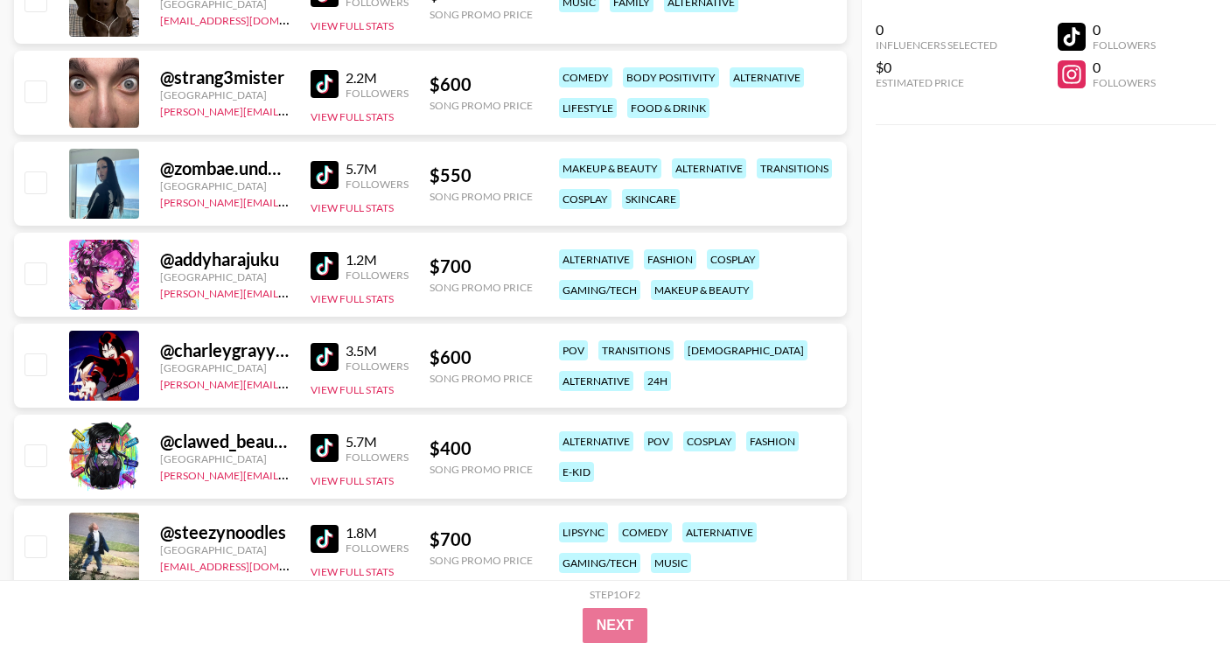
scroll to position [1508, 0]
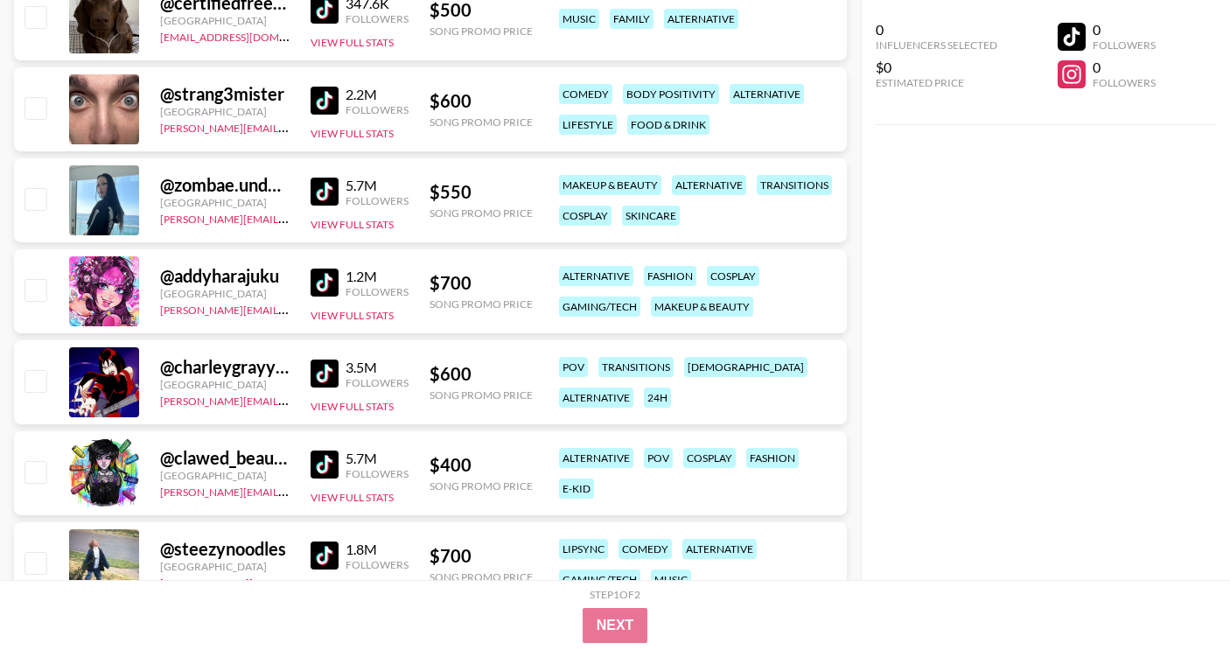
click at [339, 278] on link at bounding box center [328, 283] width 35 height 28
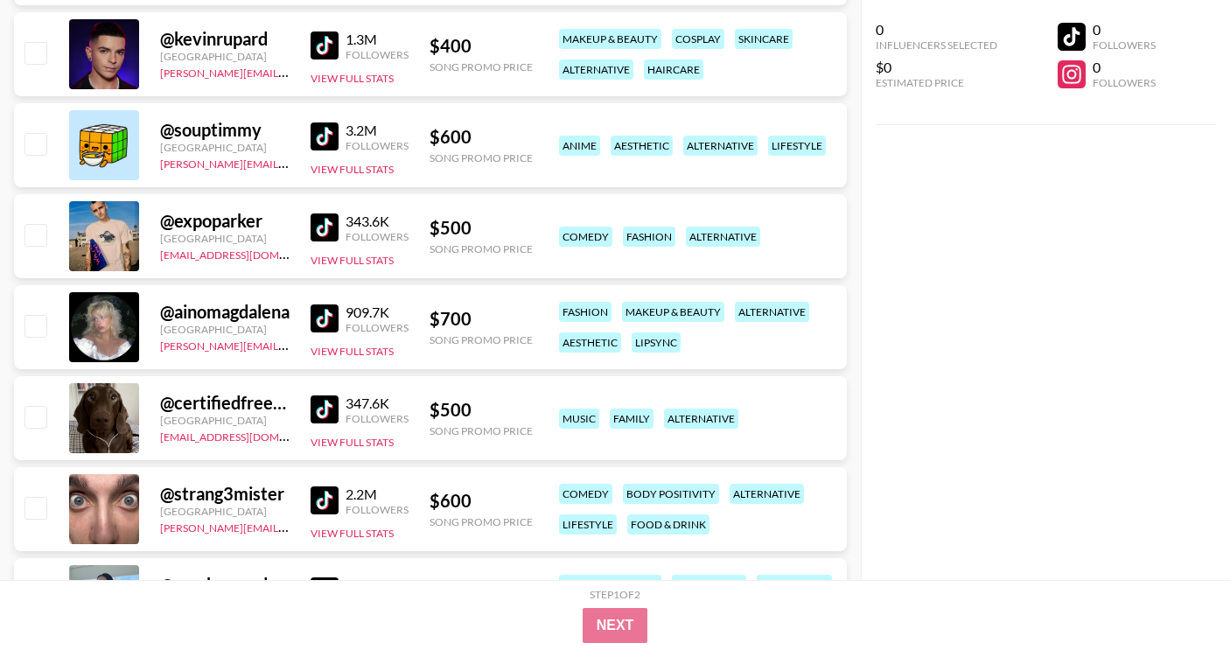
scroll to position [1096, 0]
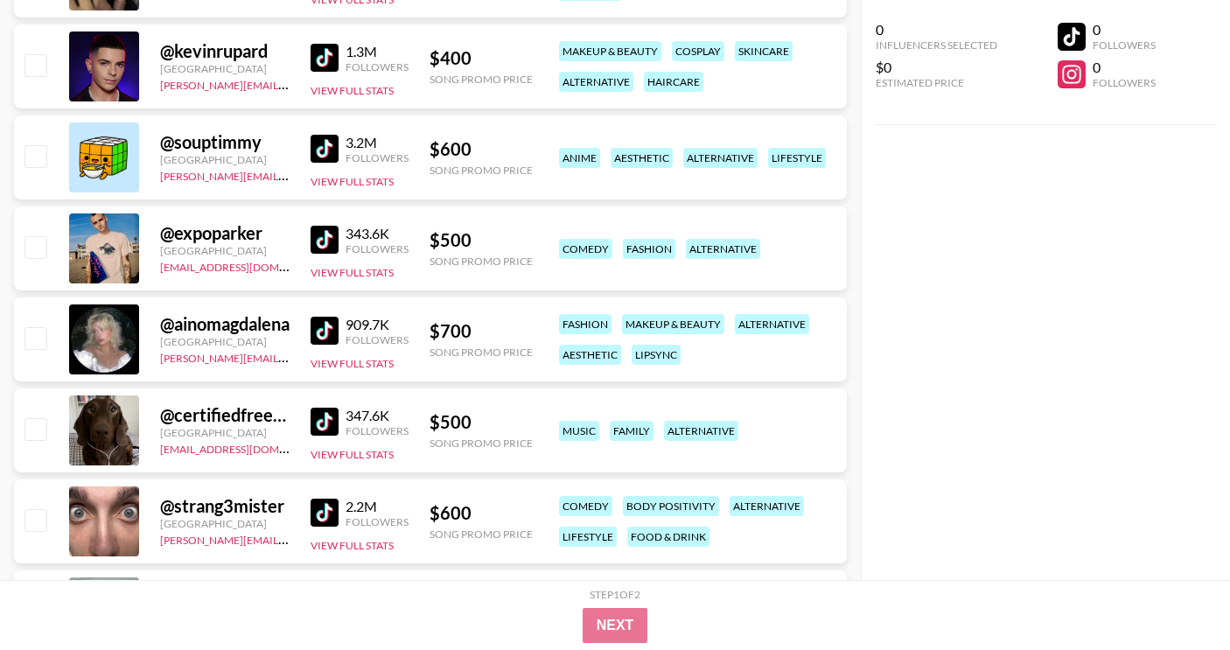
click at [321, 160] on img at bounding box center [325, 149] width 28 height 28
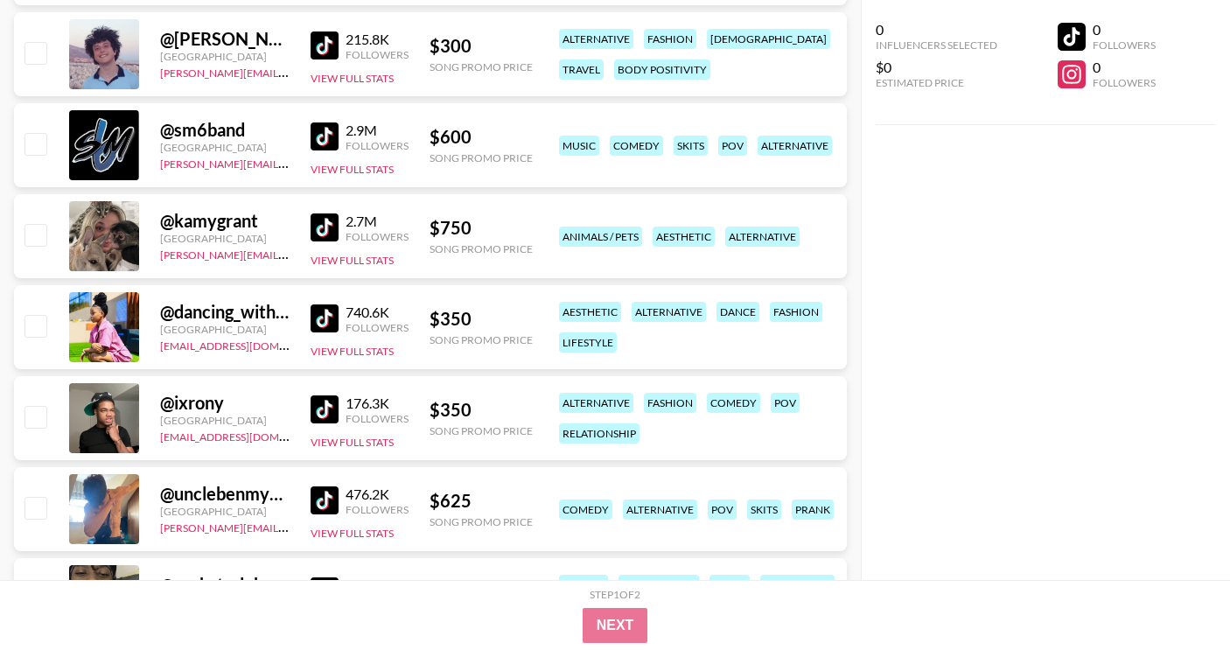
scroll to position [471, 0]
